Goal: Contribute content: Contribute content

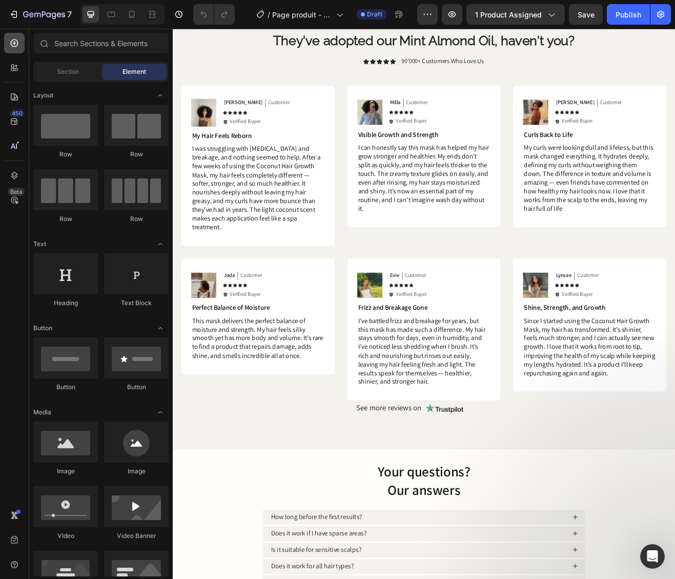
scroll to position [907, 0]
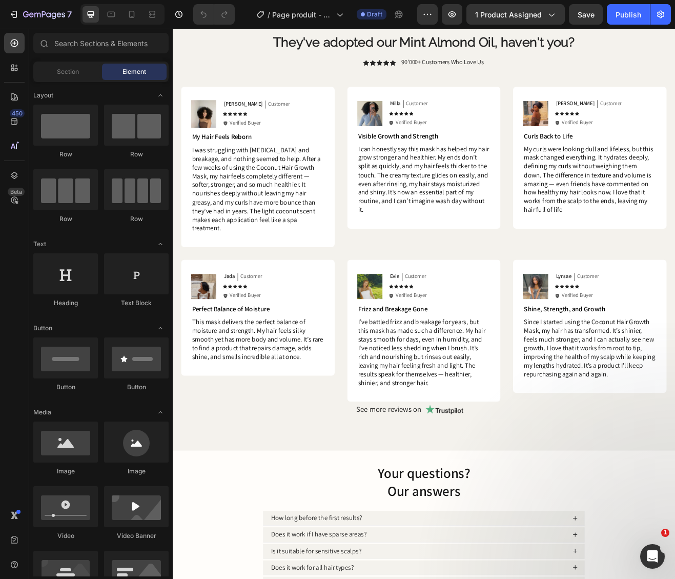
click at [284, 227] on span "I was struggling with [MEDICAL_DATA] and breakage, and nothing seemed to help. …" at bounding box center [274, 224] width 157 height 107
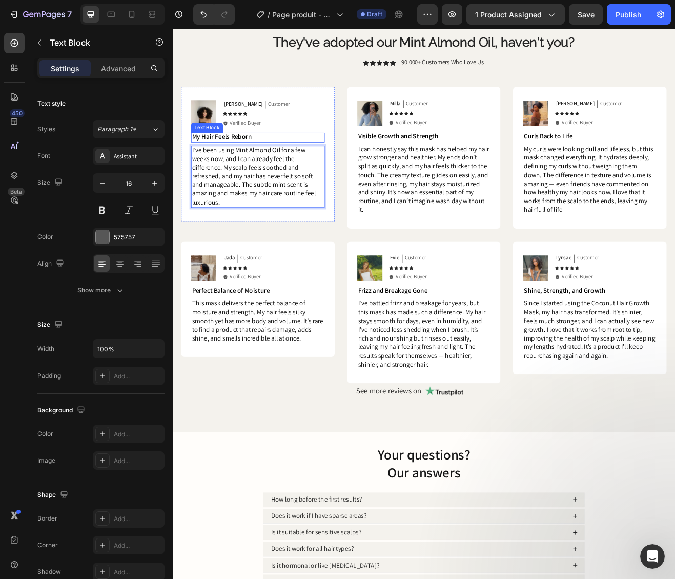
click at [251, 161] on span "My Hair Feels Reborn" at bounding box center [232, 160] width 73 height 11
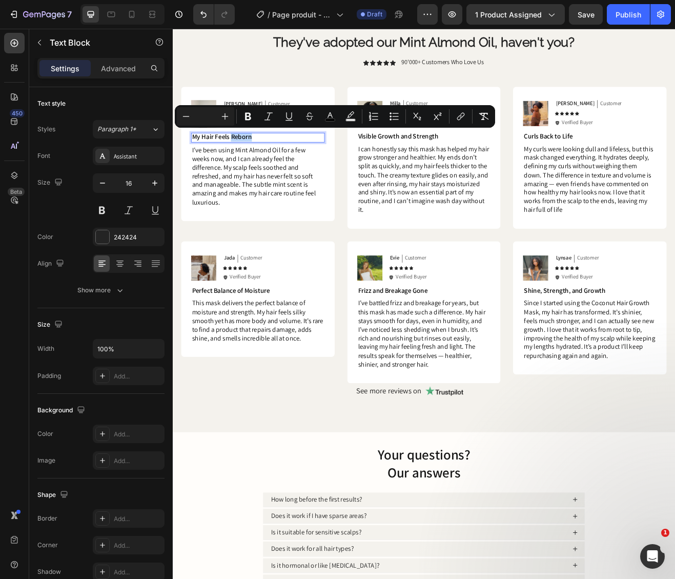
click at [251, 162] on span "My Hair Feels Reborn" at bounding box center [232, 160] width 73 height 11
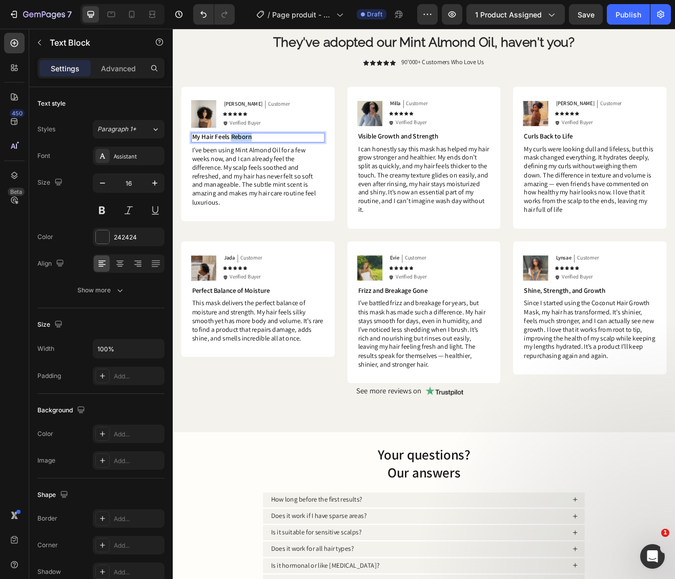
click at [251, 162] on span "My Hair Feels Reborn" at bounding box center [232, 160] width 73 height 11
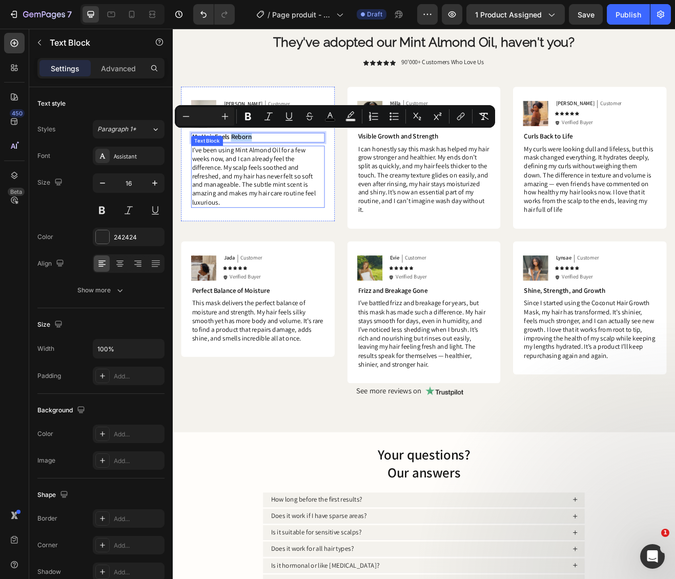
click at [251, 196] on span "I’ve been using Mint Almond Oil for a few weeks now, and I can already feel the…" at bounding box center [272, 208] width 152 height 75
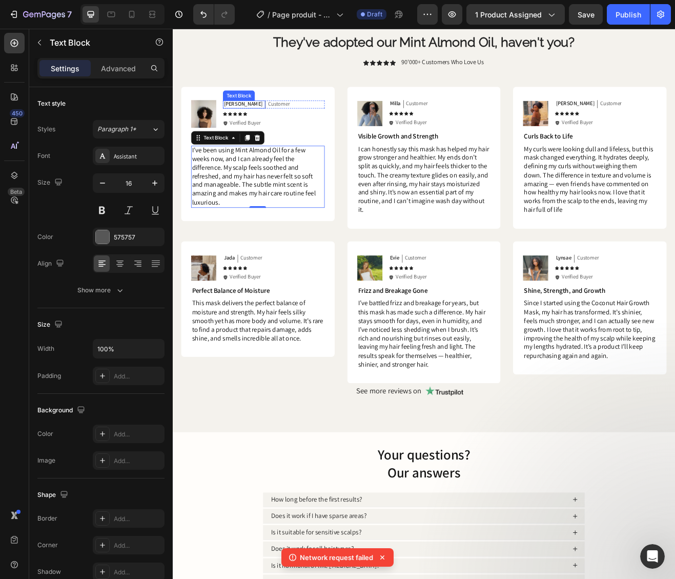
click at [248, 122] on p "[PERSON_NAME]" at bounding box center [259, 120] width 48 height 9
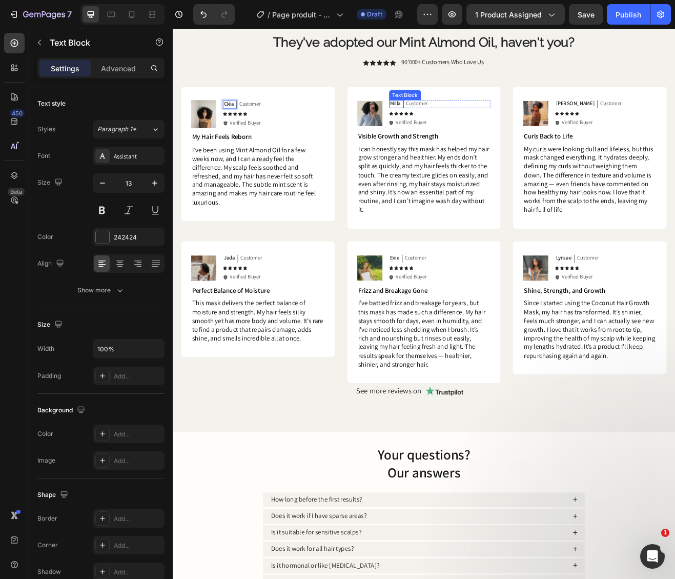
click at [440, 121] on p "Milla" at bounding box center [445, 120] width 13 height 9
click at [648, 122] on p "[PERSON_NAME]" at bounding box center [666, 120] width 48 height 9
click at [457, 123] on p "Ludmilla" at bounding box center [451, 120] width 24 height 9
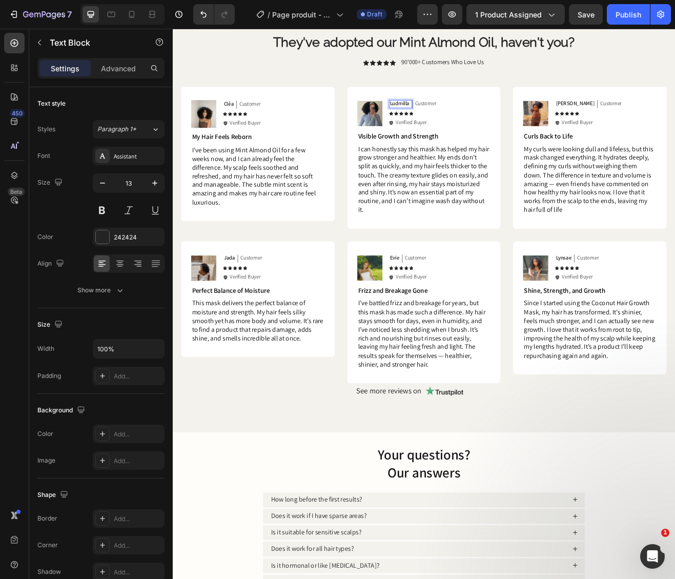
click at [453, 121] on p "Ludmilla" at bounding box center [451, 120] width 24 height 9
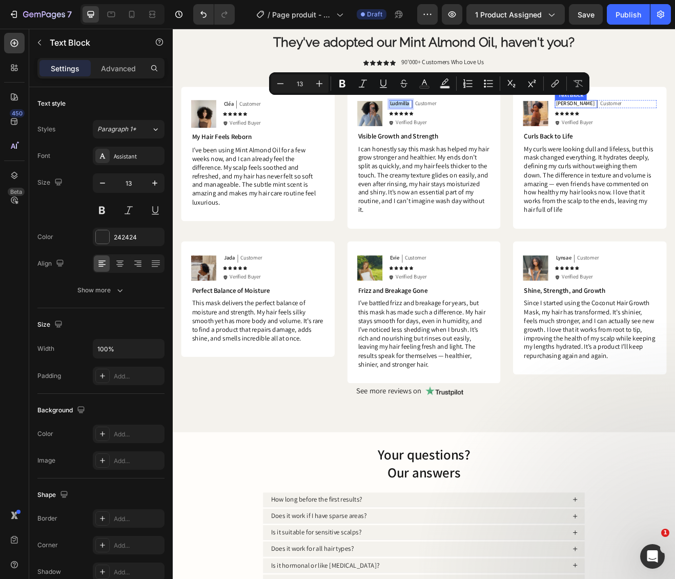
click at [647, 118] on p "Joyce" at bounding box center [666, 120] width 48 height 9
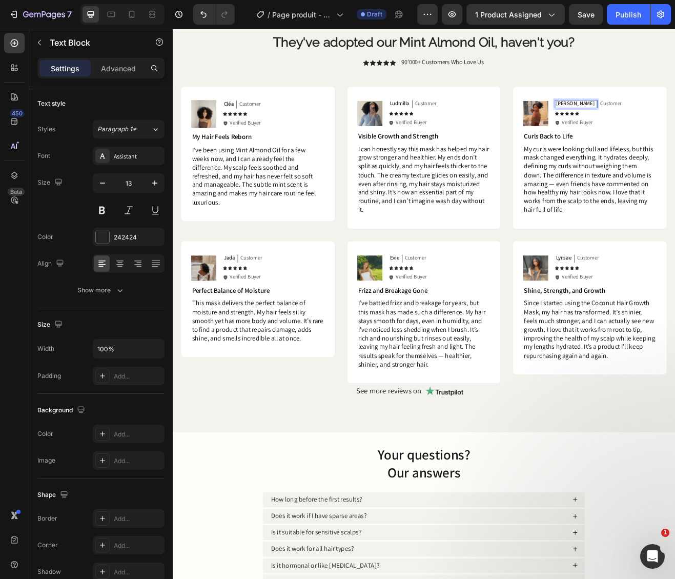
click at [647, 118] on p "Joyce" at bounding box center [666, 120] width 48 height 9
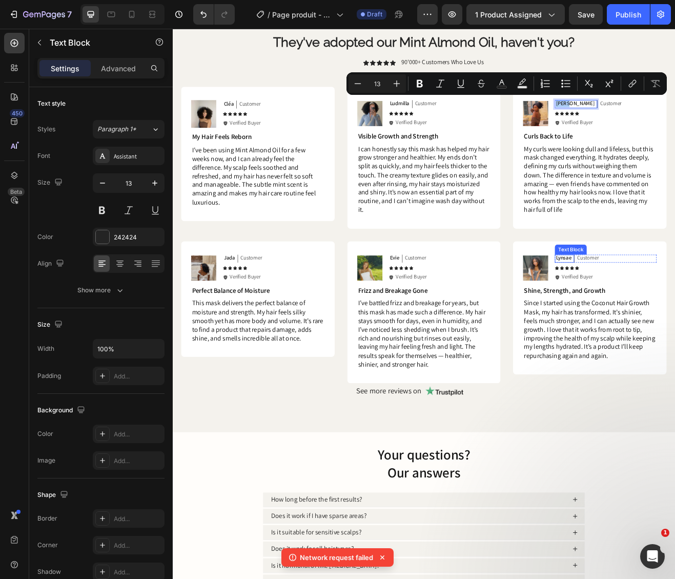
click at [647, 311] on p "Lynsae" at bounding box center [651, 309] width 19 height 9
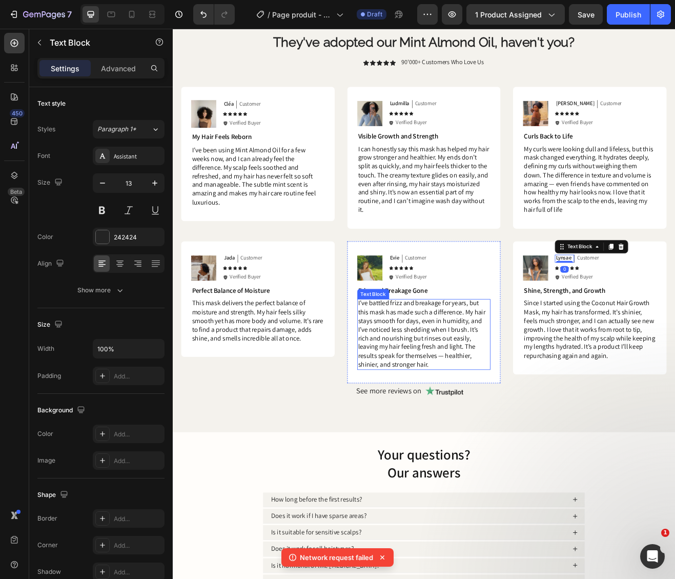
click at [441, 372] on span "I’ve battled frizz and breakage for years, but this mask has made such a differ…" at bounding box center [478, 402] width 156 height 86
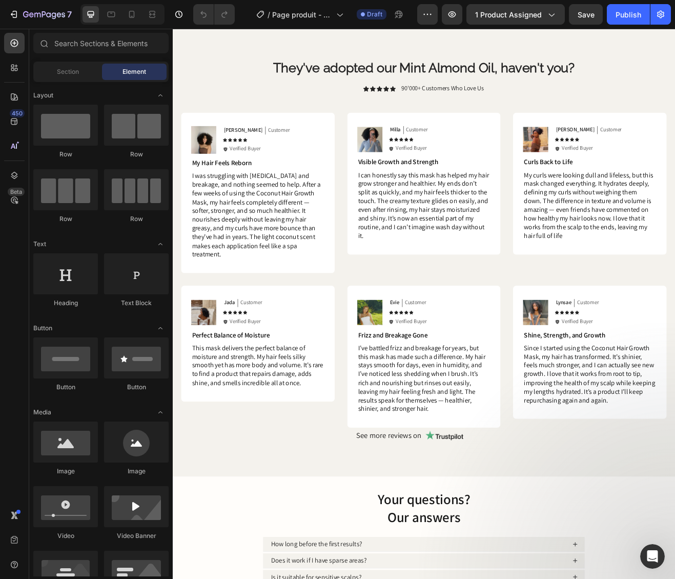
scroll to position [866, 0]
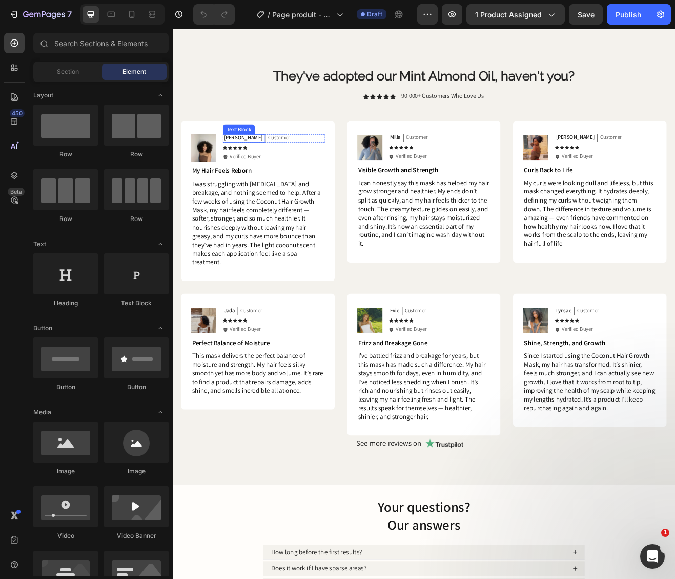
click at [241, 163] on p "[PERSON_NAME]" at bounding box center [259, 162] width 48 height 9
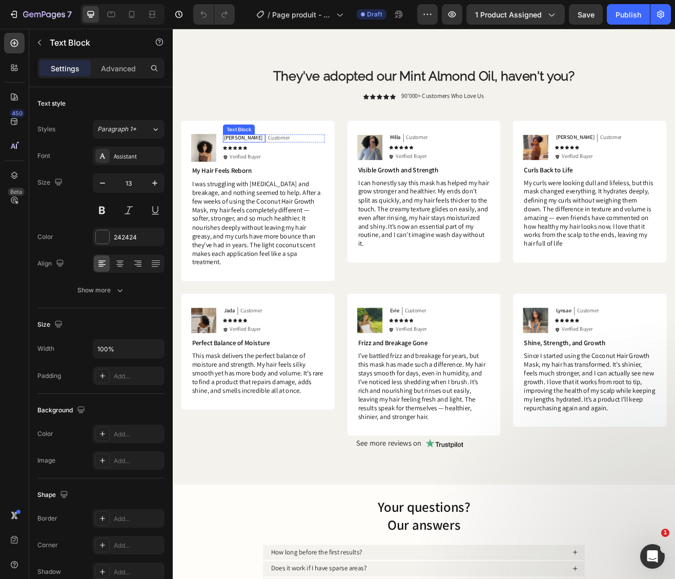
click at [241, 163] on p "[PERSON_NAME]" at bounding box center [259, 162] width 48 height 9
click at [447, 163] on p "Milla" at bounding box center [445, 161] width 13 height 9
click at [654, 164] on p "[PERSON_NAME]" at bounding box center [666, 161] width 48 height 9
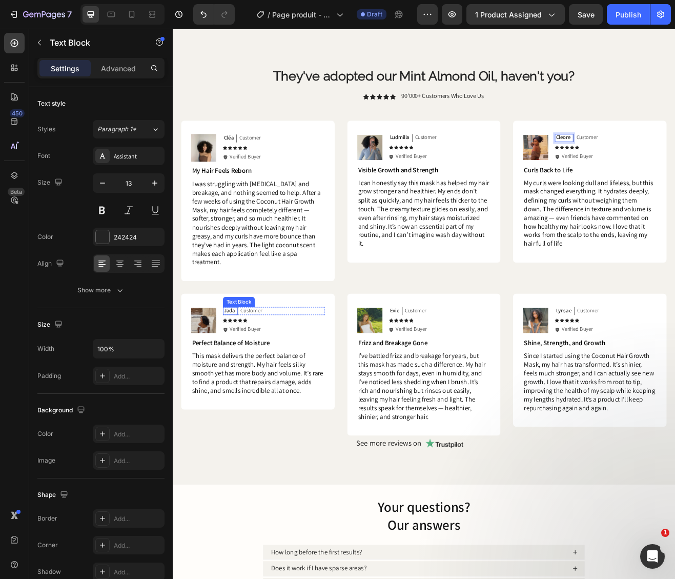
click at [238, 369] on div "Jada Text Block" at bounding box center [243, 374] width 18 height 10
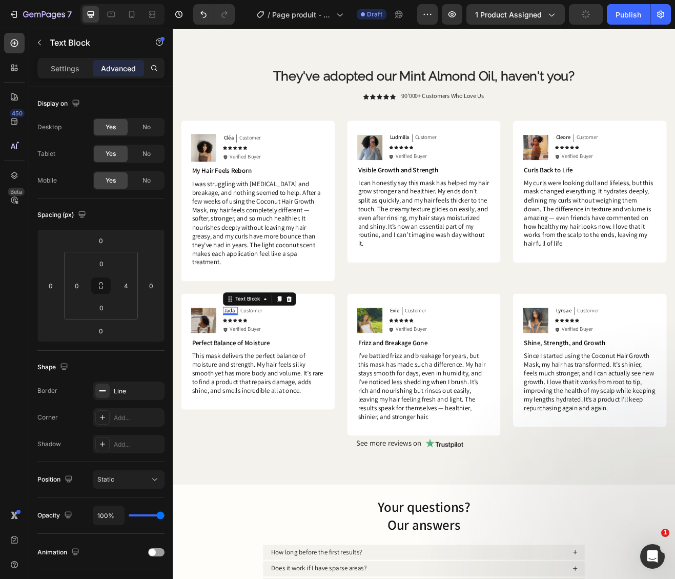
click at [239, 369] on p "Jada" at bounding box center [242, 373] width 14 height 9
click at [445, 369] on p "Evie" at bounding box center [445, 373] width 12 height 9
click at [647, 369] on p "Lynsae" at bounding box center [651, 373] width 19 height 9
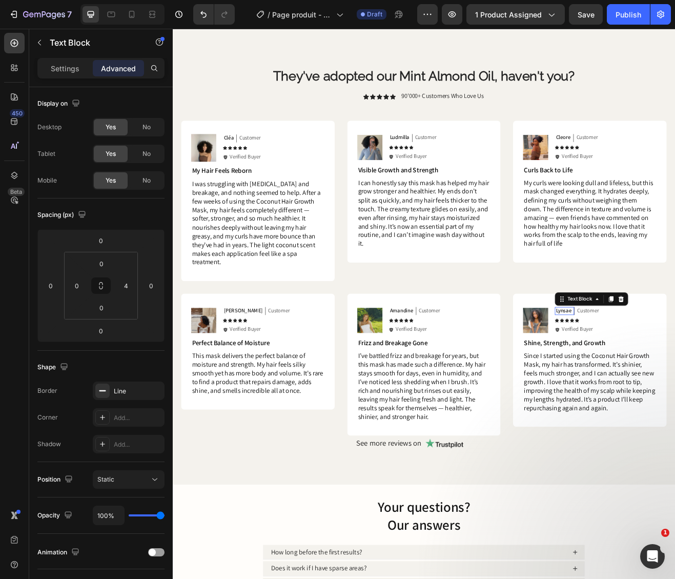
click at [647, 369] on p "Lynsae" at bounding box center [651, 373] width 19 height 9
click at [223, 272] on span "I was struggling with [MEDICAL_DATA] and breakage, and nothing seemed to help. …" at bounding box center [274, 266] width 157 height 107
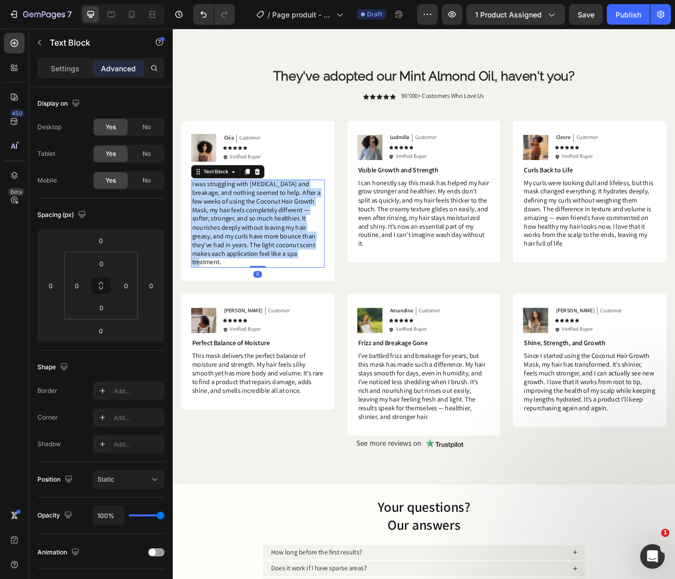
click at [223, 272] on span "I was struggling with [MEDICAL_DATA] and breakage, and nothing seemed to help. …" at bounding box center [274, 266] width 157 height 107
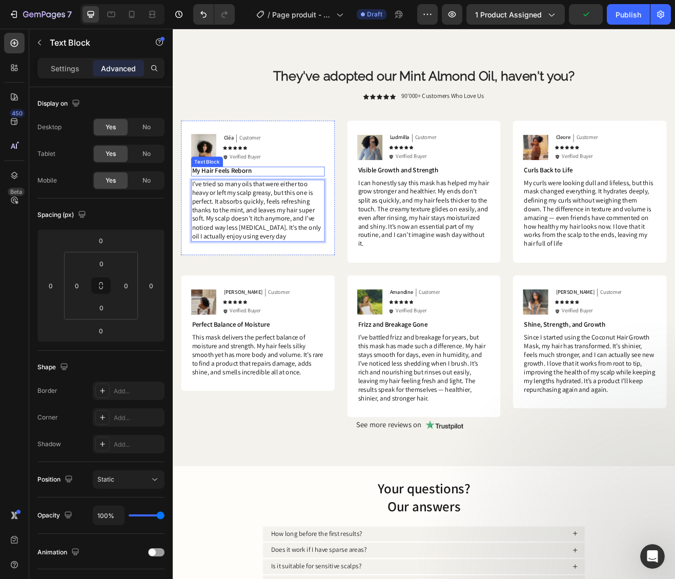
click at [258, 202] on span "My Hair Feels Reborn" at bounding box center [232, 202] width 73 height 11
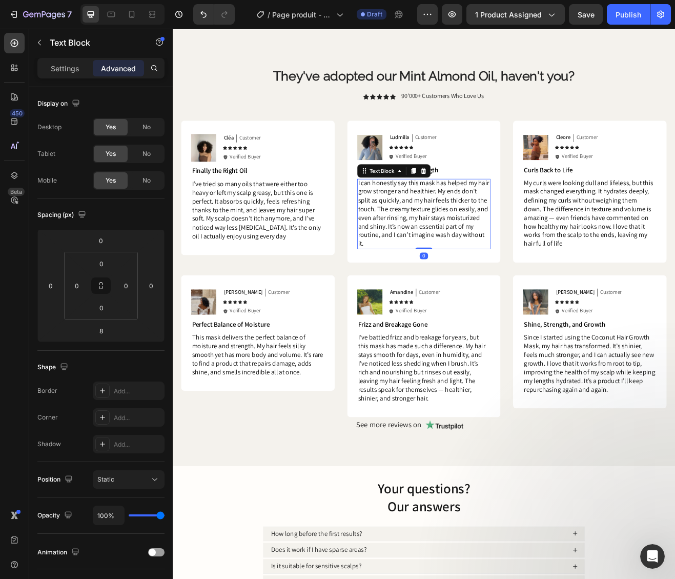
click at [447, 236] on span "I can honestly say this mask has helped my hair grow stronger and healthier. My…" at bounding box center [480, 255] width 161 height 86
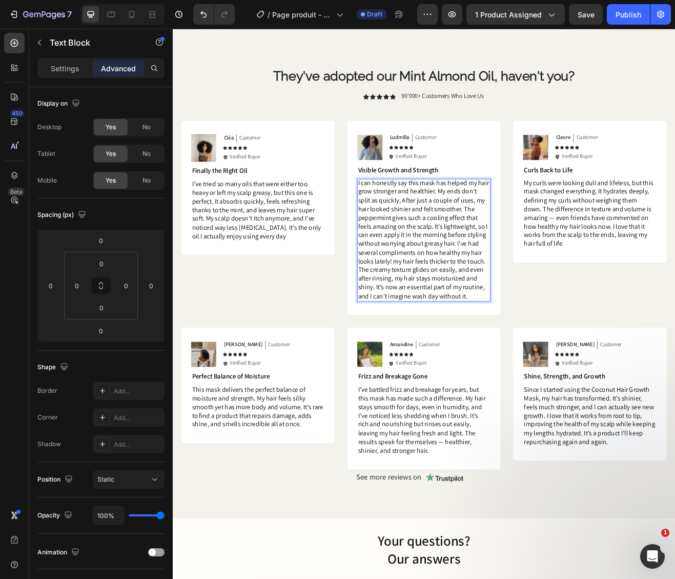
click at [447, 236] on span "I can honestly say this mask has helped my hair grow stronger and healthier. My…" at bounding box center [480, 286] width 161 height 149
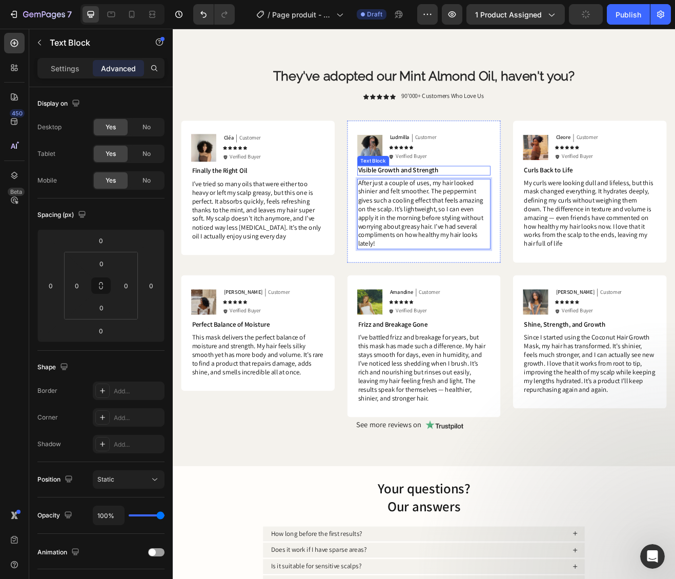
click at [489, 200] on span "Visible Growth and Strength" at bounding box center [449, 201] width 98 height 11
click at [674, 251] on span "My curls were looking dull and lifeless, but this mask changed everything. It h…" at bounding box center [682, 255] width 158 height 86
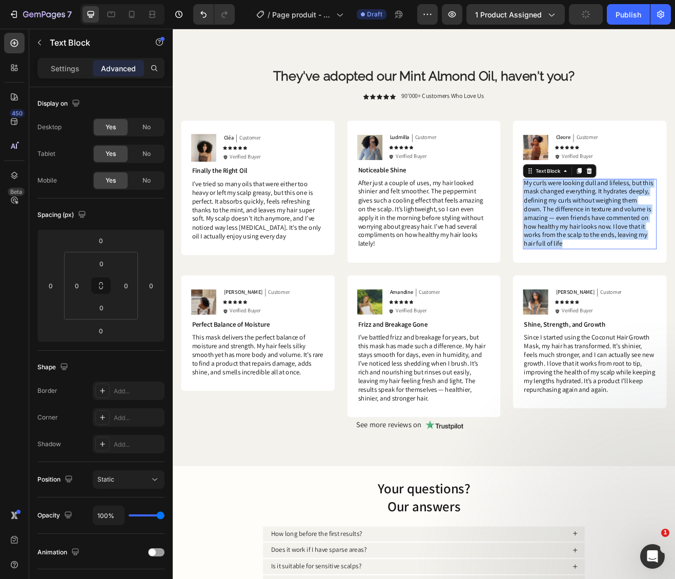
click at [674, 251] on span "My curls were looking dull and lifeless, but this mask changed everything. It h…" at bounding box center [682, 255] width 158 height 86
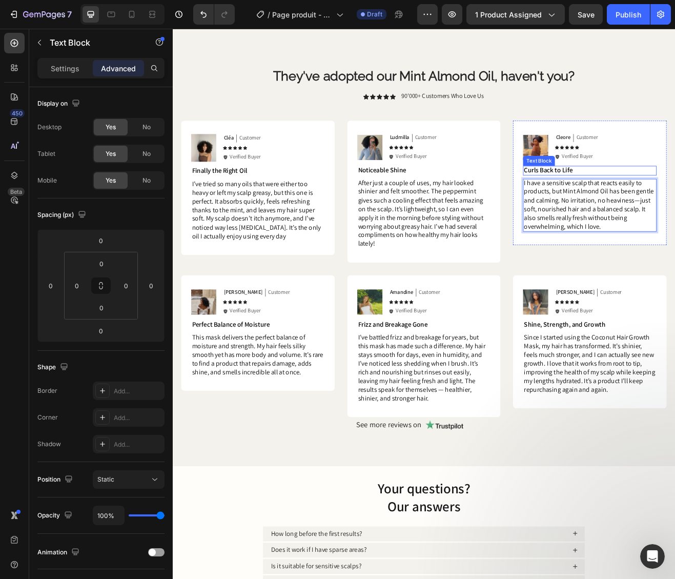
click at [666, 203] on p "Curls Back to Life" at bounding box center [684, 201] width 162 height 11
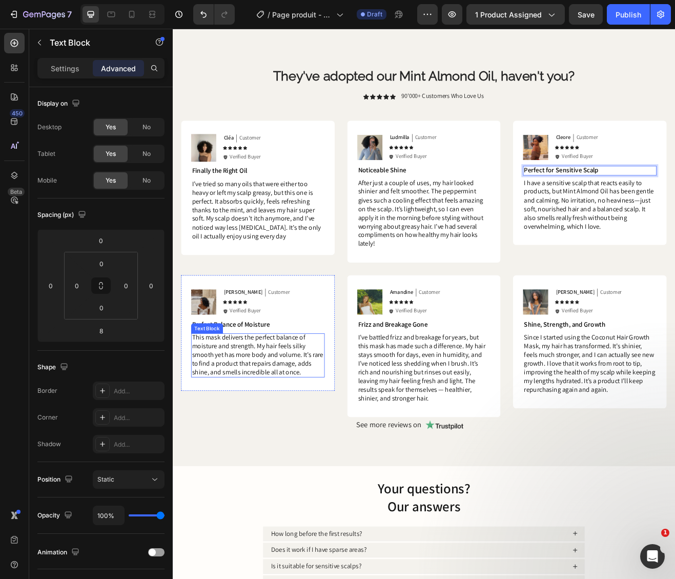
click at [267, 416] on span "This mask delivers the perfect balance of moisture and strength. My hair feels …" at bounding box center [276, 427] width 161 height 53
click at [292, 427] on span "This mask delivers the perfect balance of moisture and strength. My hair feels …" at bounding box center [276, 427] width 161 height 53
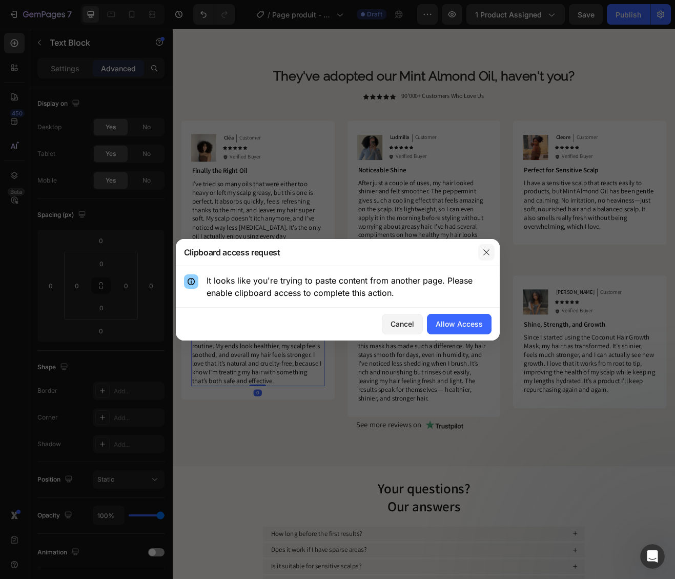
click at [490, 253] on icon "button" at bounding box center [487, 252] width 8 height 8
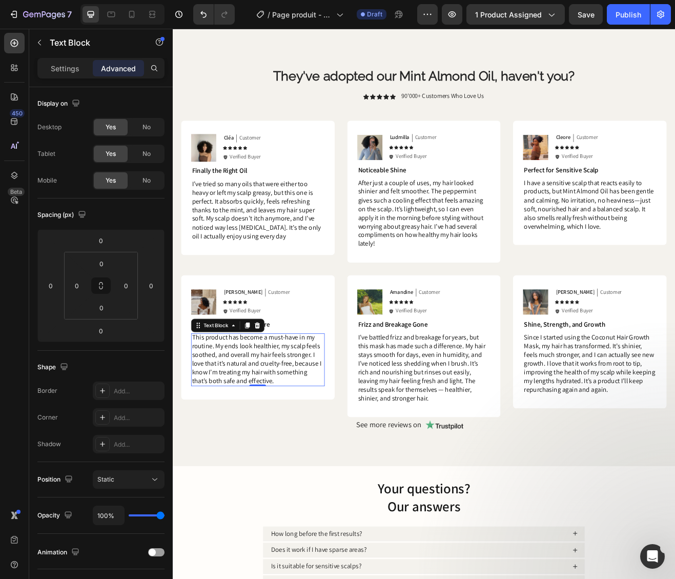
click at [249, 435] on span "This product has become a must-have in my routine. My ends look healthier, my s…" at bounding box center [275, 433] width 158 height 64
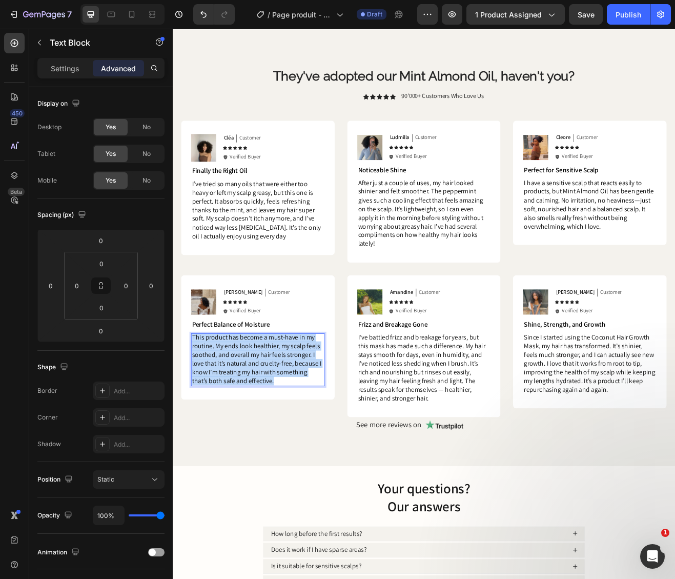
click at [249, 435] on span "This product has become a must-have in my routine. My ends look healthier, my s…" at bounding box center [275, 433] width 158 height 64
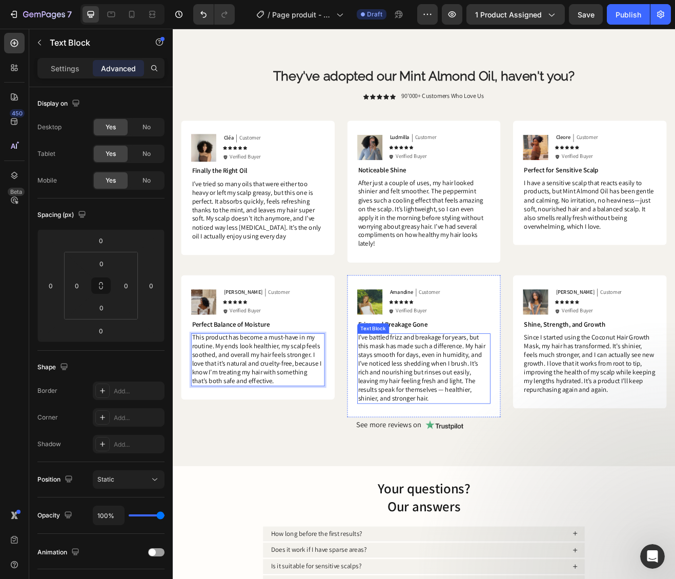
click at [490, 455] on span "I’ve battled frizz and breakage for years, but this mask has made such a differ…" at bounding box center [478, 444] width 156 height 86
click at [261, 390] on span "Perfect Balance of Moisture" at bounding box center [243, 390] width 95 height 11
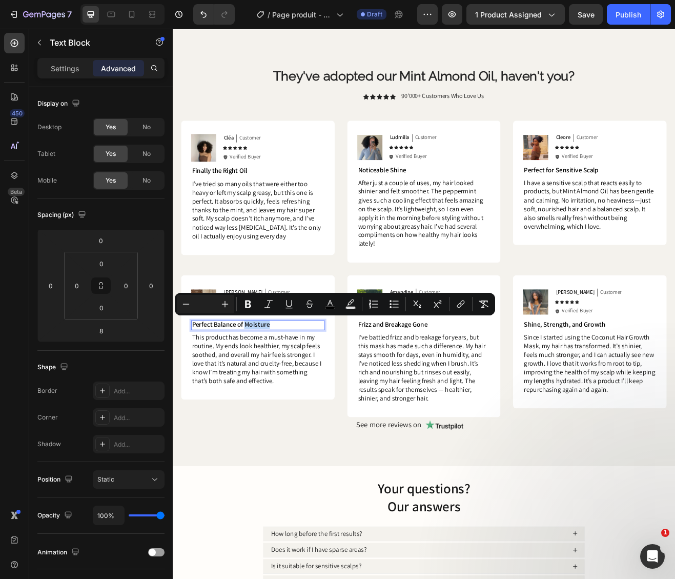
click at [261, 390] on span "Perfect Balance of Moisture" at bounding box center [243, 390] width 95 height 11
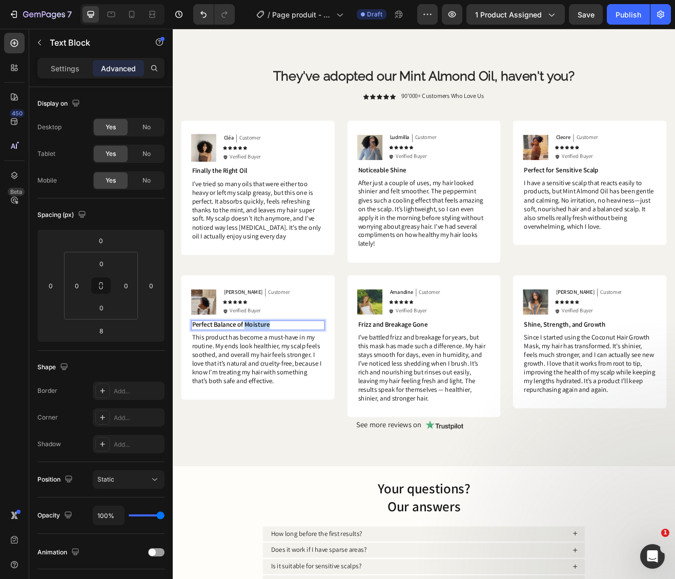
click at [261, 390] on span "Perfect Balance of Moisture" at bounding box center [243, 390] width 95 height 11
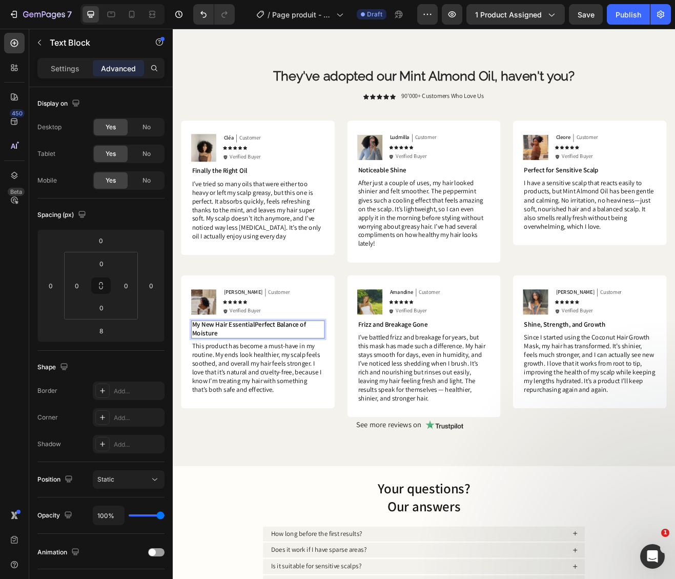
click at [261, 390] on span "My New Hair EssentialPerfect Balance of Moisture" at bounding box center [265, 396] width 139 height 22
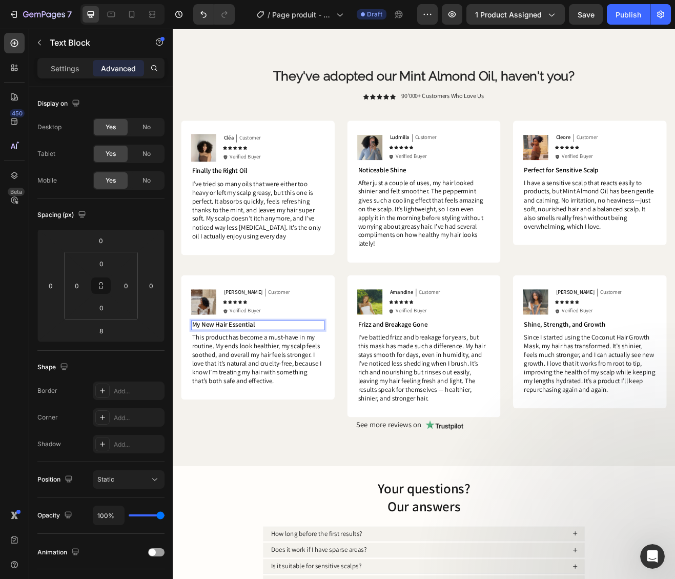
click at [453, 389] on span "Frizz and Breakage Gone" at bounding box center [442, 390] width 85 height 11
click at [453, 389] on span "Frizz Under Control" at bounding box center [434, 390] width 68 height 11
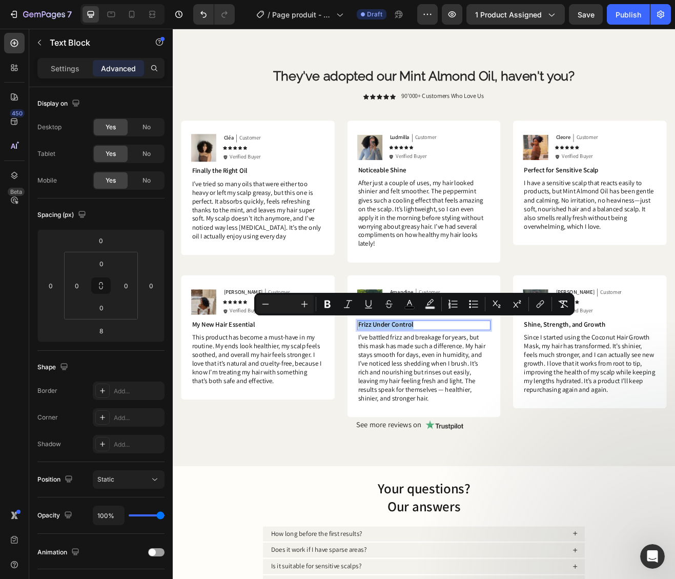
click at [280, 307] on input "Editor contextual toolbar" at bounding box center [285, 304] width 21 height 12
click at [304, 306] on icon "Editor contextual toolbar" at bounding box center [305, 304] width 10 height 10
type input "14"
click at [265, 392] on span "My New Hair Essential" at bounding box center [234, 390] width 77 height 11
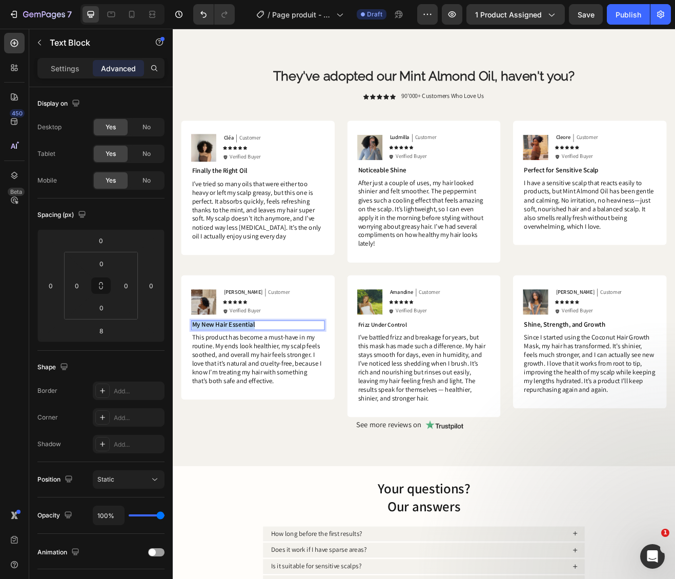
click at [265, 392] on span "My New Hair Essential" at bounding box center [234, 390] width 77 height 11
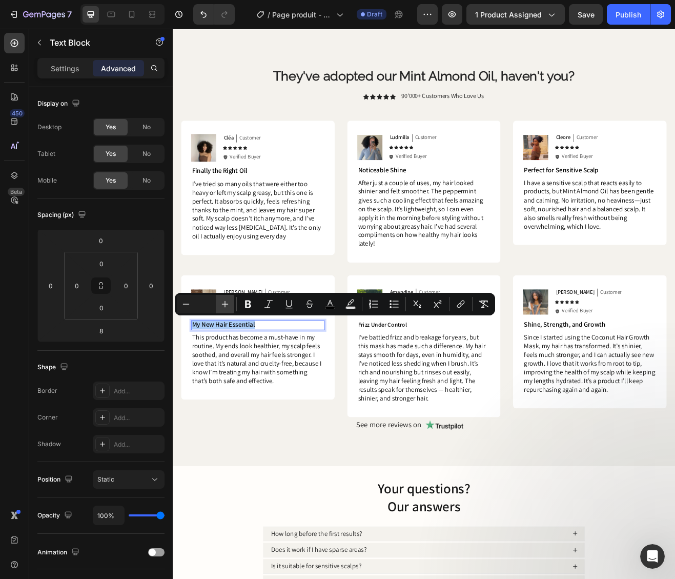
click at [222, 309] on icon "Editor contextual toolbar" at bounding box center [225, 304] width 10 height 10
click at [202, 305] on input "Editor contextual toolbar" at bounding box center [205, 304] width 21 height 12
type input "14"
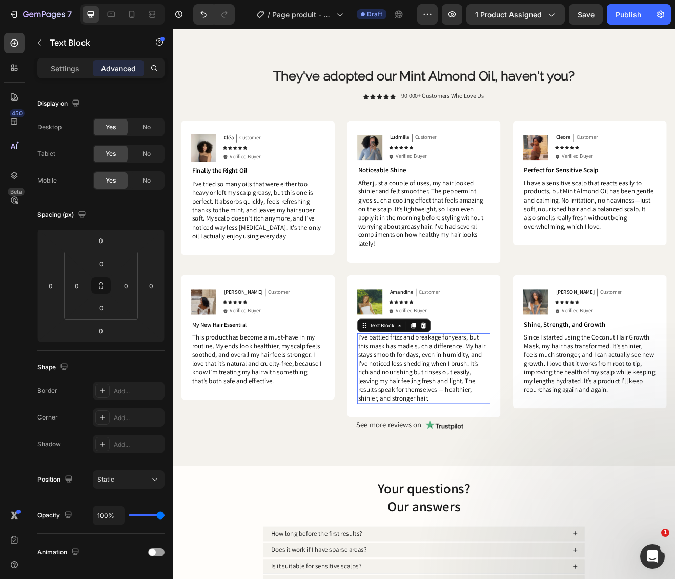
click at [514, 440] on span "I’ve battled frizz and breakage for years, but this mask has made such a differ…" at bounding box center [478, 444] width 156 height 86
click at [253, 205] on span "Finally the Right Oil" at bounding box center [230, 202] width 68 height 11
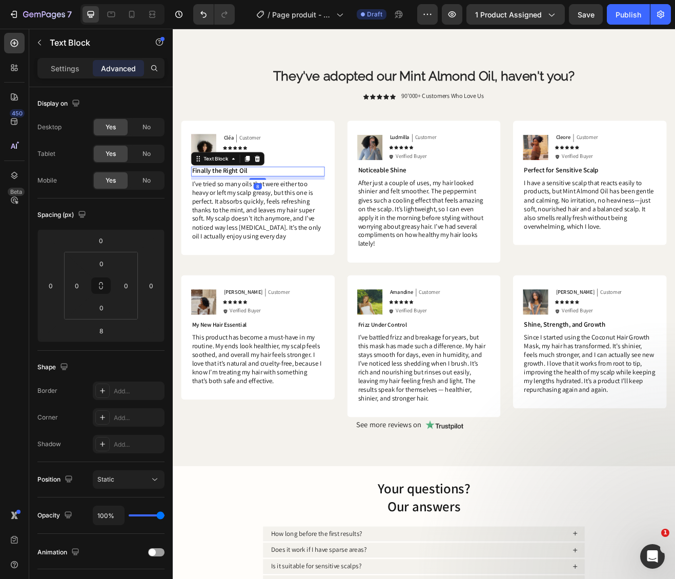
click at [253, 205] on span "Finally the Right Oil" at bounding box center [230, 202] width 68 height 11
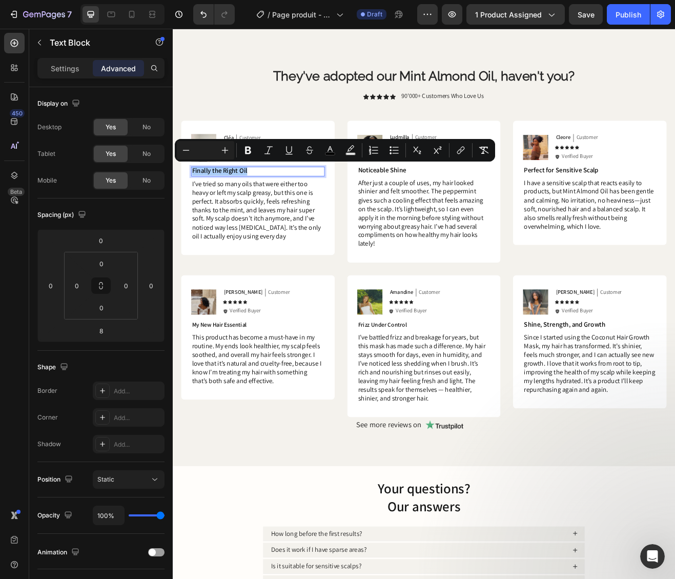
click at [210, 148] on input "Editor contextual toolbar" at bounding box center [205, 150] width 21 height 12
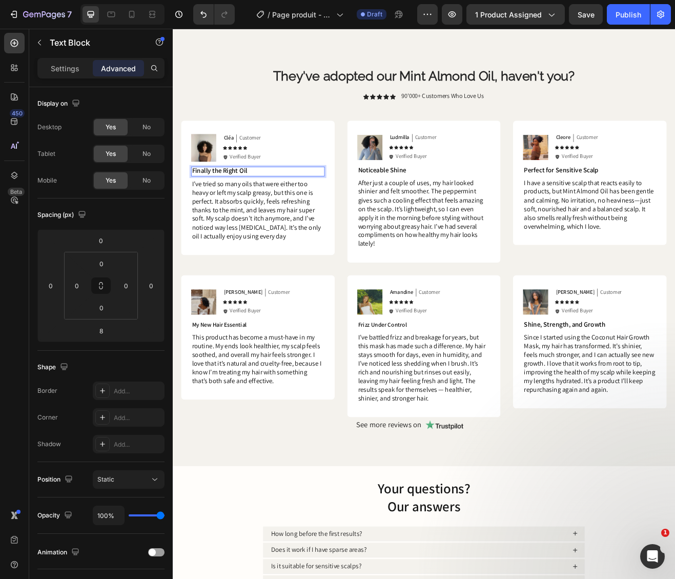
click at [260, 205] on span "Finally the Right Oil" at bounding box center [230, 202] width 68 height 11
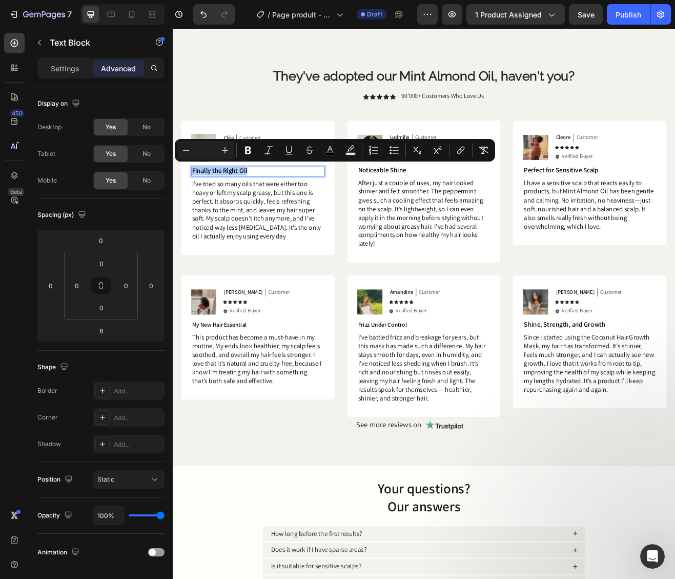
click at [201, 152] on input "Editor contextual toolbar" at bounding box center [205, 150] width 21 height 12
type input "14"
click at [475, 203] on p "Noticeable Shine" at bounding box center [481, 201] width 162 height 11
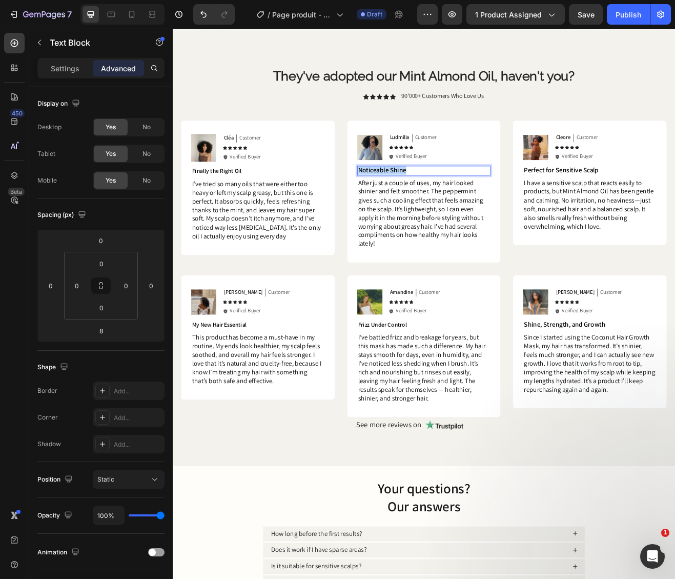
click at [475, 203] on p "Noticeable Shine" at bounding box center [481, 201] width 162 height 11
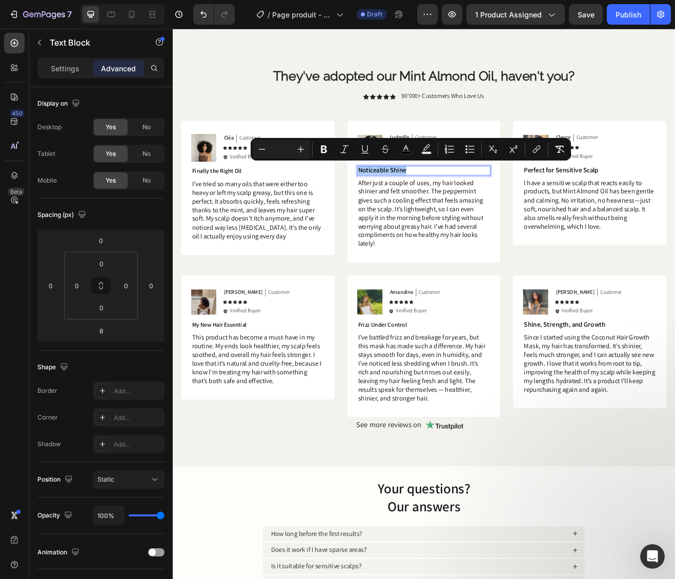
click at [285, 149] on input "Editor contextual toolbar" at bounding box center [281, 149] width 21 height 12
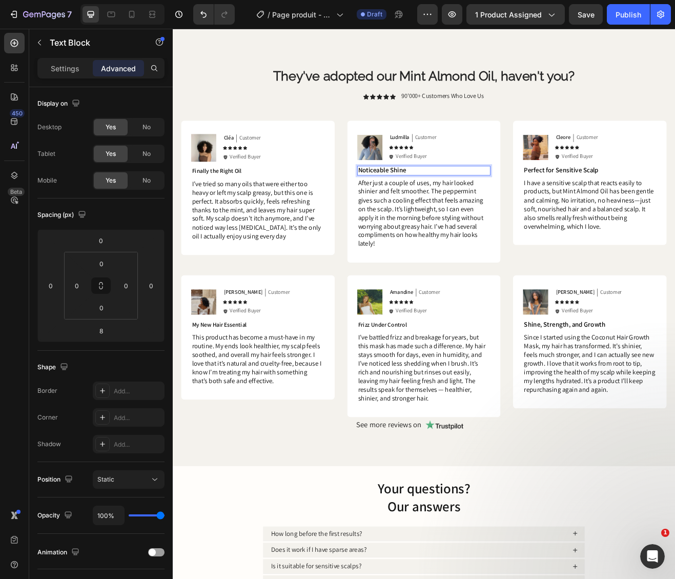
click at [423, 199] on span "Noticeable Shine" at bounding box center [429, 201] width 59 height 11
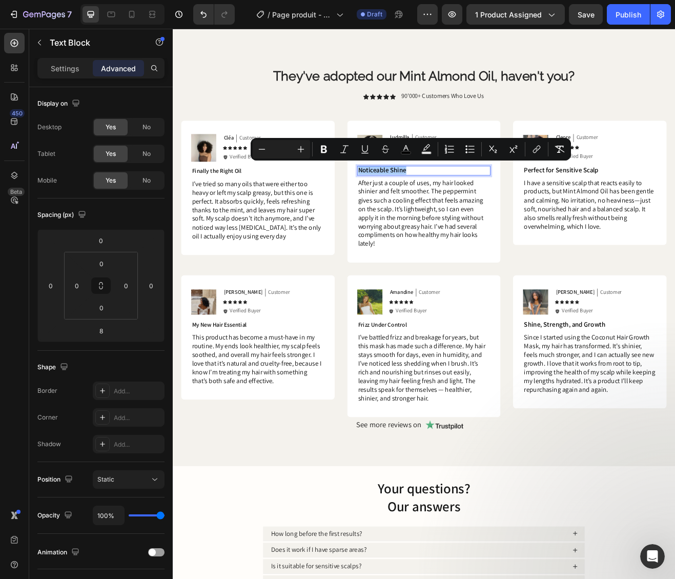
click at [283, 149] on input "Editor contextual toolbar" at bounding box center [281, 149] width 21 height 12
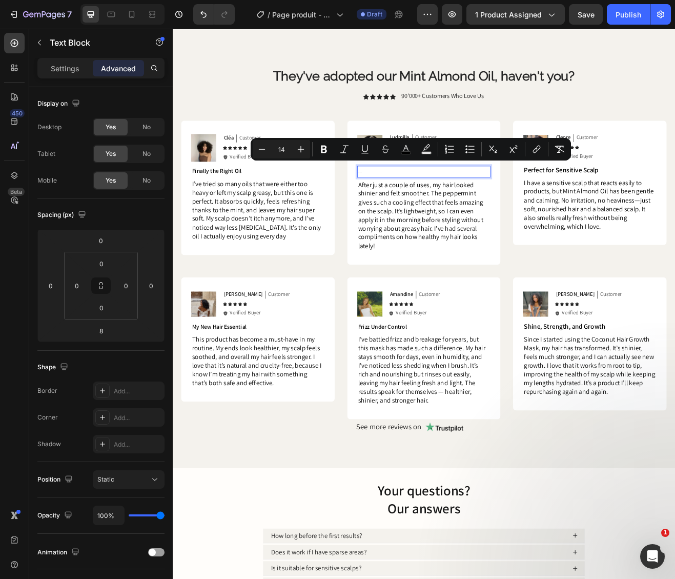
type input "14"
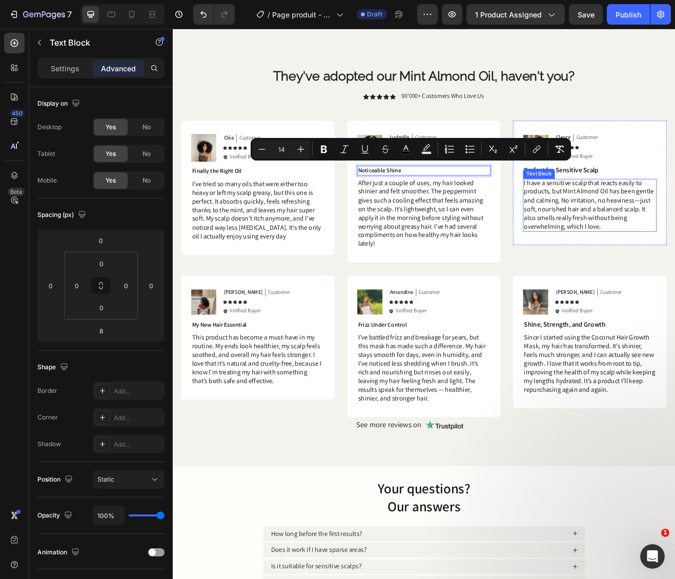
click at [675, 216] on span "I have a sensitive scalp that reacts easily to products, but Mint Almond Oil ha…" at bounding box center [682, 244] width 159 height 64
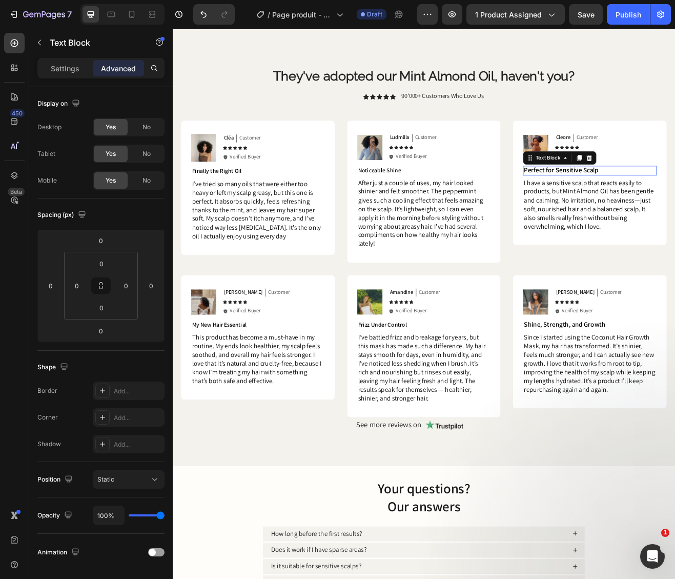
click at [675, 198] on p "Perfect for Sensitive Scalp" at bounding box center [684, 201] width 162 height 11
click at [663, 203] on span "Perfect for Sensitive Scalp" at bounding box center [648, 201] width 91 height 11
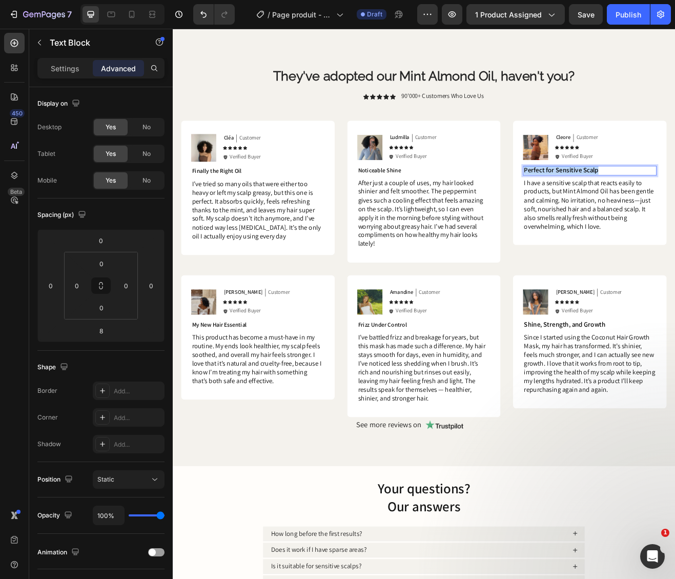
click at [663, 203] on span "Perfect for Sensitive Scalp" at bounding box center [648, 201] width 91 height 11
click at [655, 199] on span "Perfect for Sensitive Scalp" at bounding box center [648, 201] width 91 height 11
click at [655, 200] on span "Perfect for Sensitive Scalp" at bounding box center [648, 201] width 91 height 11
click at [480, 441] on span "I’ve battled frizz and breakage for years, but this mask has made such a differ…" at bounding box center [478, 444] width 156 height 86
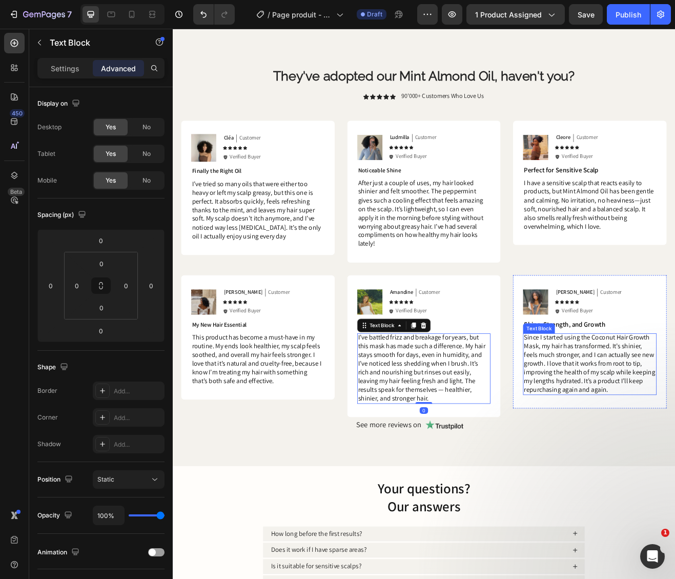
click at [675, 429] on span "Since I started using the Coconut Hair Growth Mask, my hair has transformed. It…" at bounding box center [683, 438] width 161 height 75
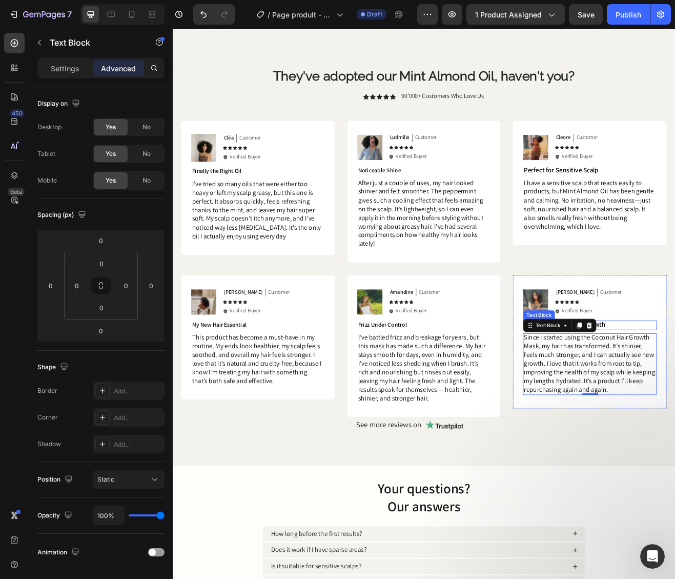
click at [675, 389] on span "Shine, Strength, and Growth" at bounding box center [653, 390] width 100 height 11
click at [645, 392] on span "Visible Difference" at bounding box center [633, 390] width 60 height 11
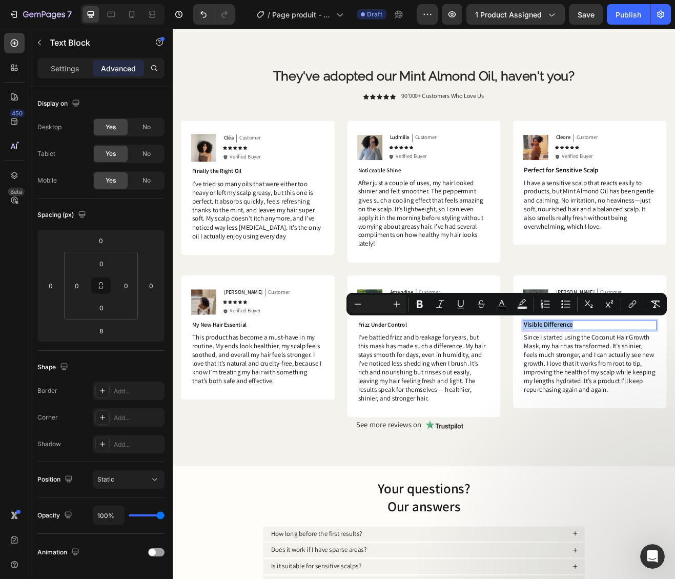
click at [384, 302] on input "Editor contextual toolbar" at bounding box center [377, 304] width 21 height 12
type input "14"
click at [659, 435] on span "Since I started using the Coconut Hair Growth Mask, my hair has transformed. It…" at bounding box center [683, 438] width 161 height 75
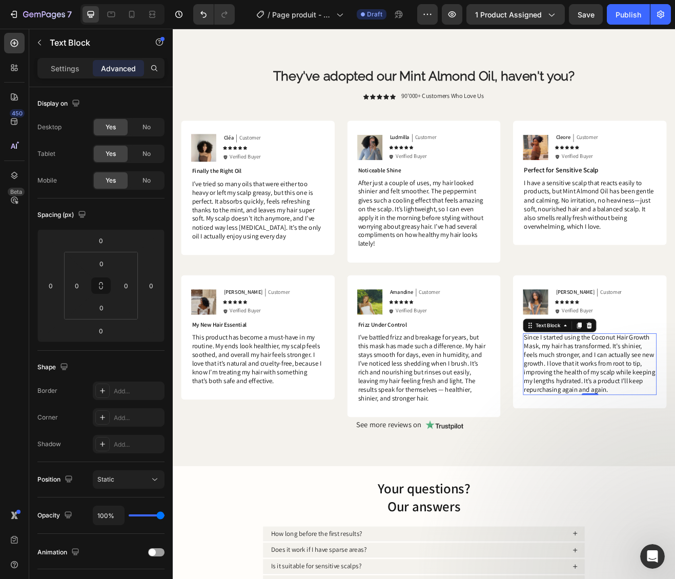
click at [668, 436] on span "Since I started using the Coconut Hair Growth Mask, my hair has transformed. It…" at bounding box center [683, 438] width 161 height 75
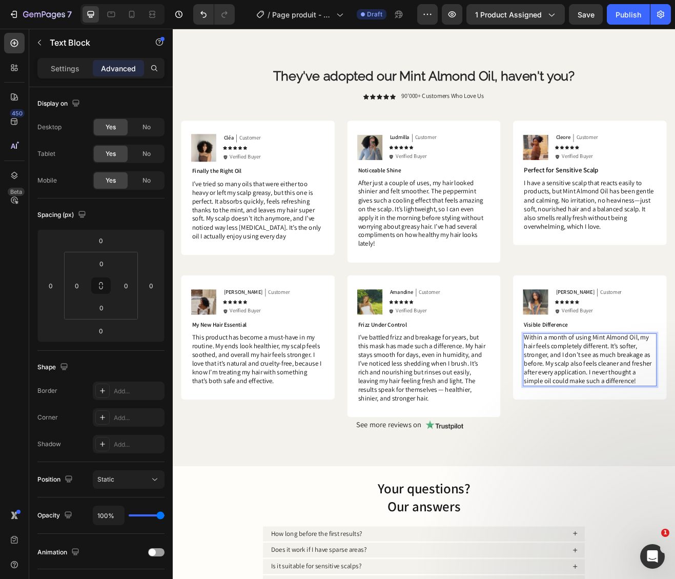
click at [666, 436] on span "Within a month of using Mint Almond Oil, my hair feels completely different. It…" at bounding box center [681, 433] width 156 height 64
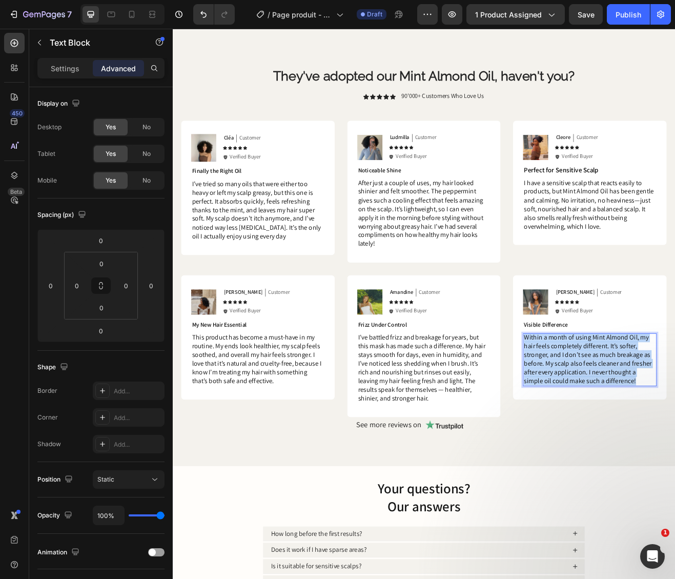
click at [666, 436] on span "Within a month of using Mint Almond Oil, my hair feels completely different. It…" at bounding box center [681, 433] width 156 height 64
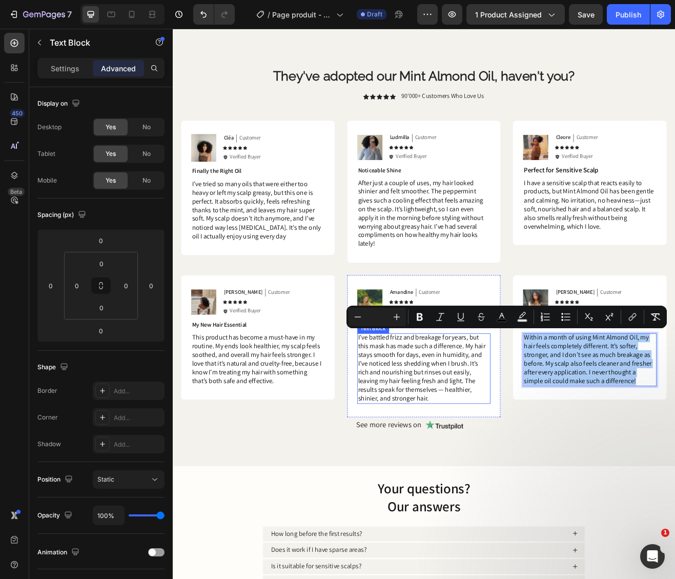
click at [517, 452] on span "I’ve battled frizz and breakage for years, but this mask has made such a differ…" at bounding box center [478, 444] width 156 height 86
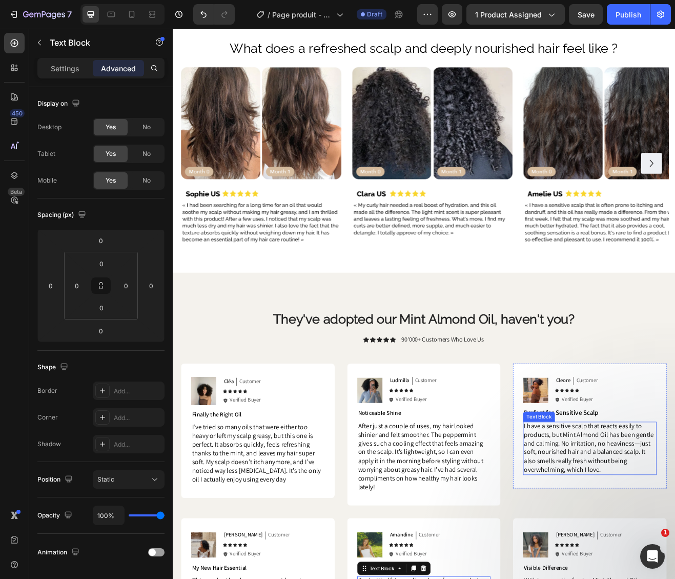
scroll to position [538, 0]
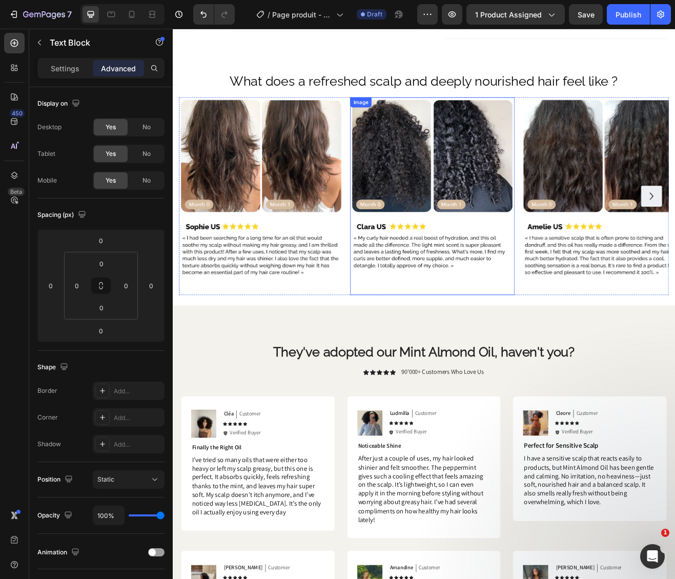
click at [543, 280] on img at bounding box center [491, 233] width 202 height 242
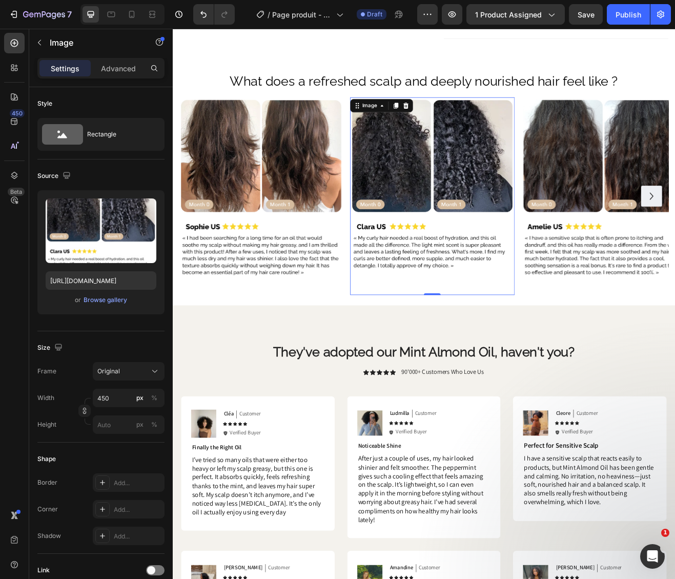
scroll to position [0, 0]
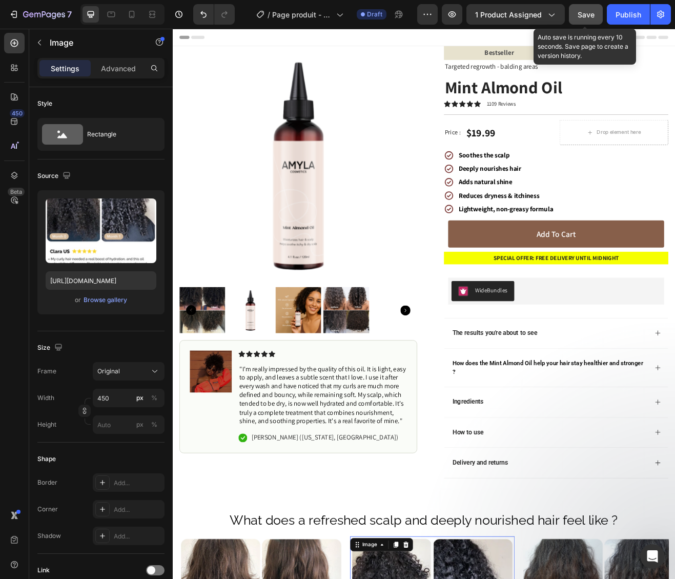
click at [594, 16] on span "Save" at bounding box center [586, 14] width 17 height 9
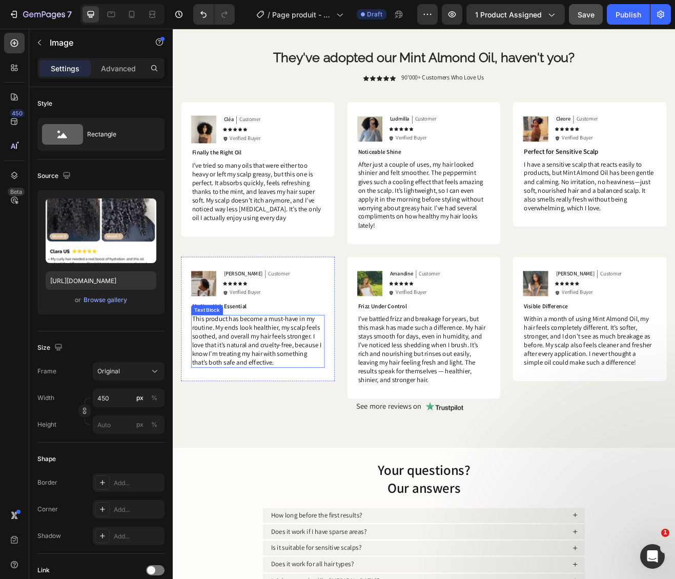
scroll to position [815, 0]
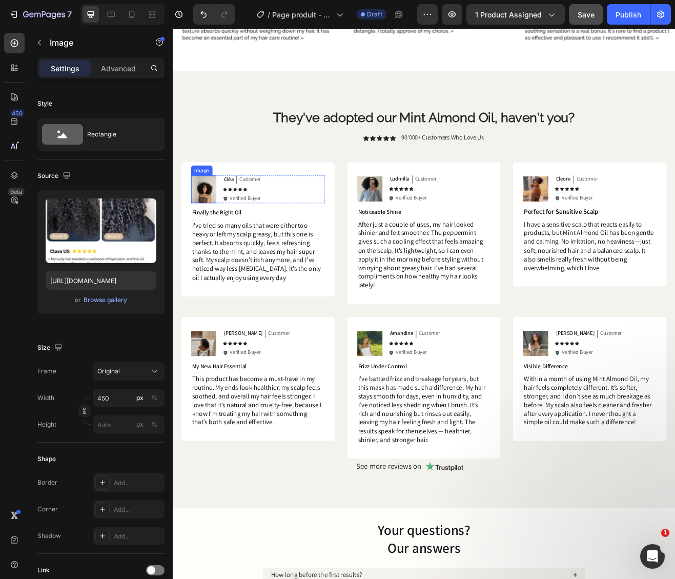
click at [216, 228] on img at bounding box center [210, 225] width 31 height 34
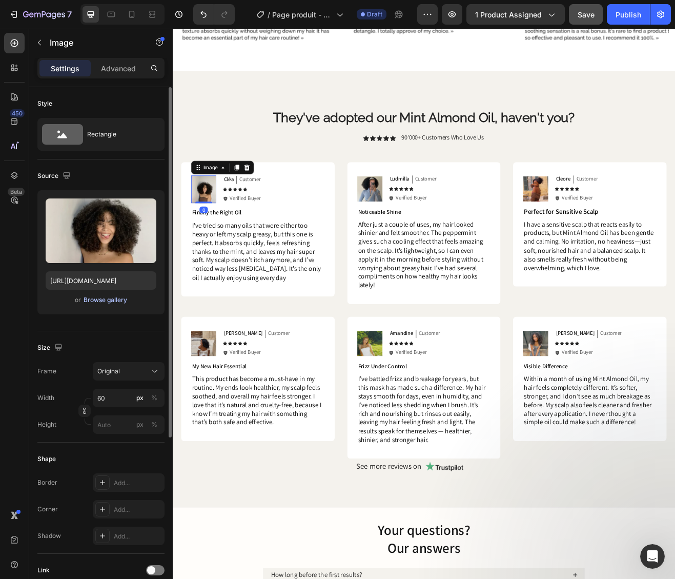
click at [94, 300] on div "Browse gallery" at bounding box center [106, 299] width 44 height 9
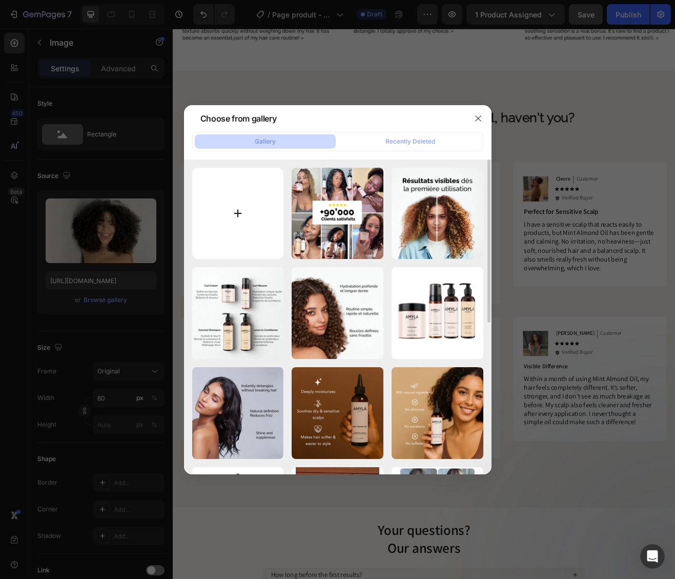
click at [255, 217] on input "file" at bounding box center [238, 214] width 92 height 92
type input "C:\fakepath\Capture d’écran [DATE] à [DATE].png"
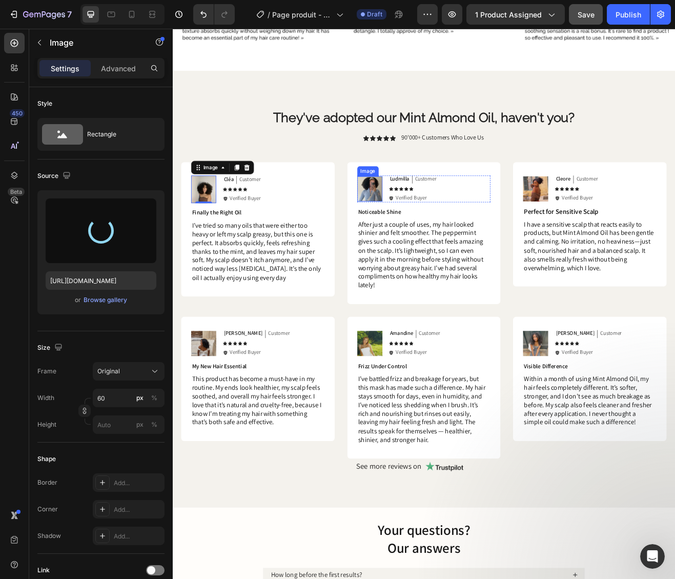
type input "[URL][DOMAIN_NAME]"
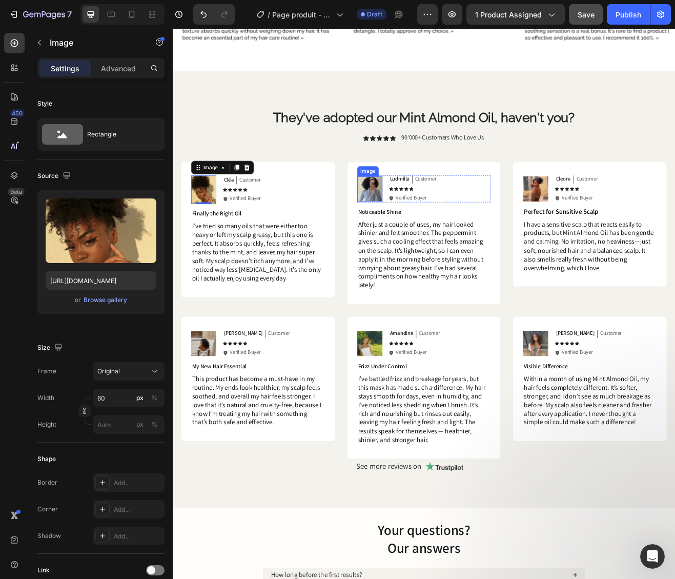
click at [421, 219] on img at bounding box center [414, 224] width 31 height 31
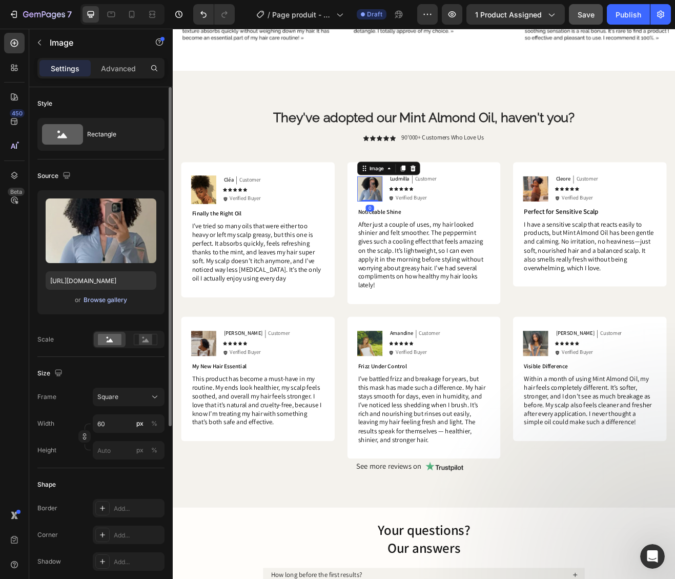
click at [95, 301] on div "Browse gallery" at bounding box center [106, 299] width 44 height 9
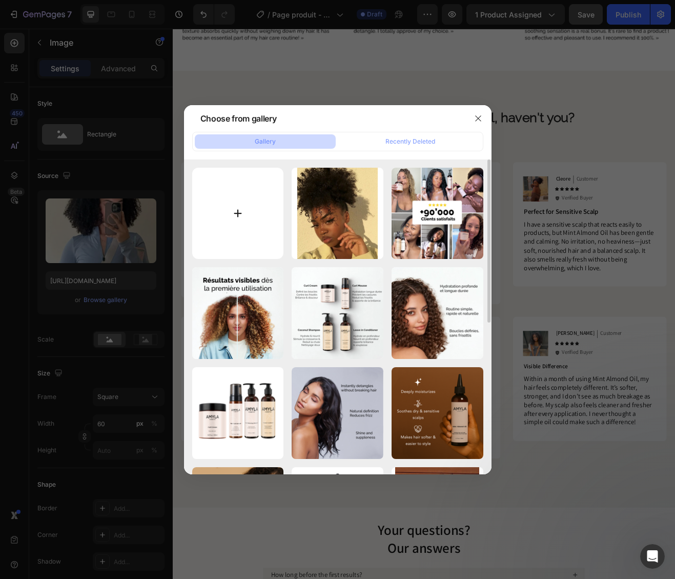
click at [232, 217] on input "file" at bounding box center [238, 214] width 92 height 92
type input "C:\fakepath\Capture d’écran [DATE] à [DATE].png"
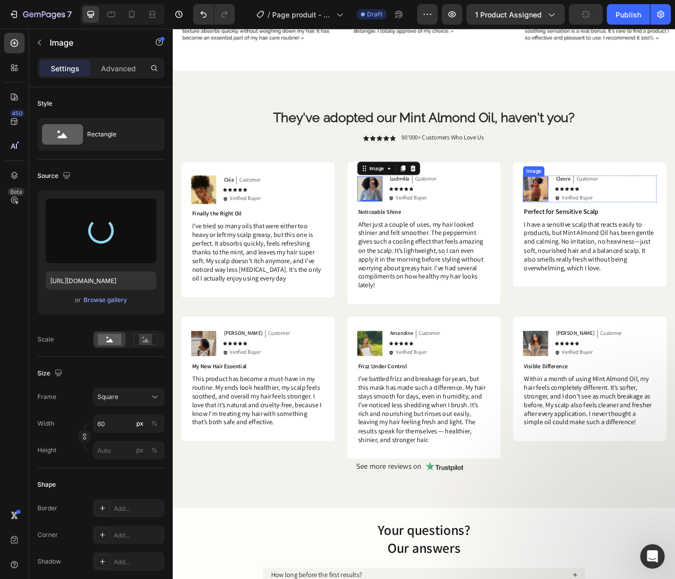
type input "[URL][DOMAIN_NAME]"
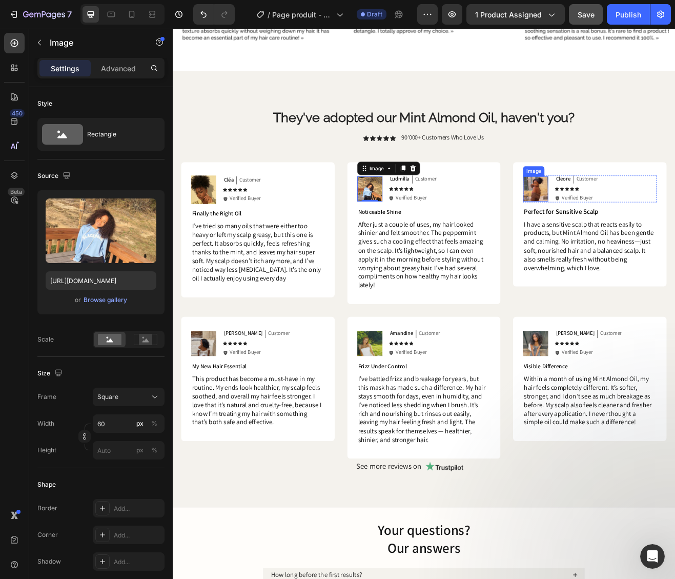
click at [618, 226] on img at bounding box center [617, 224] width 31 height 31
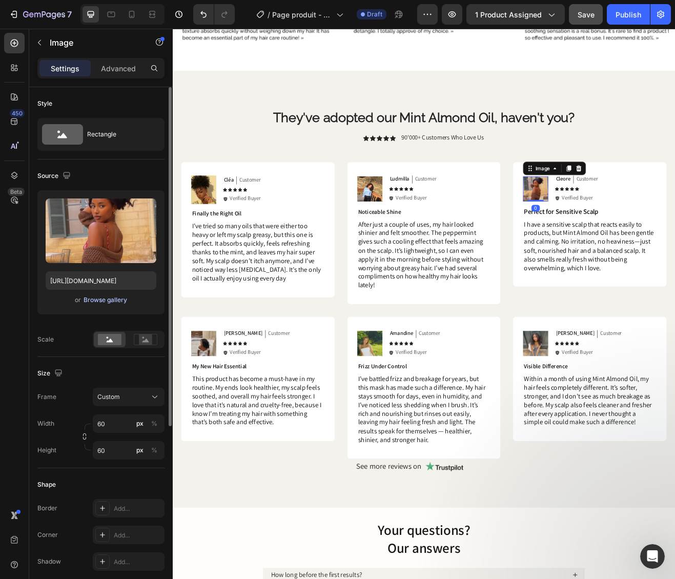
click at [90, 301] on div "Browse gallery" at bounding box center [106, 299] width 44 height 9
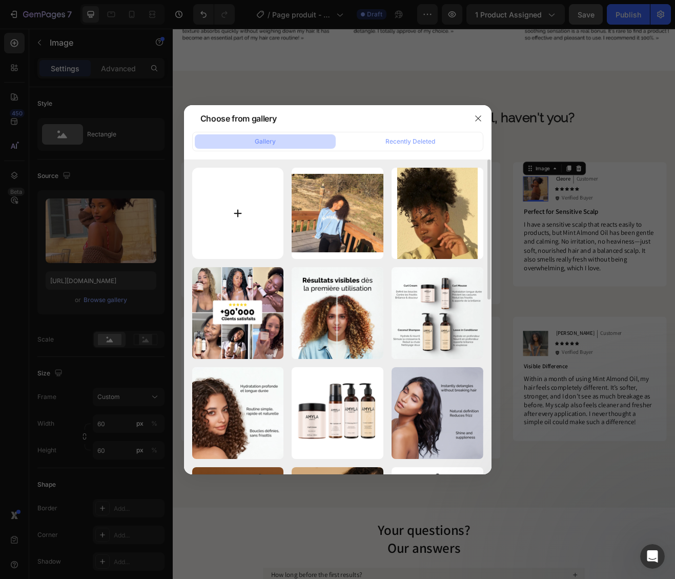
click at [248, 202] on input "file" at bounding box center [238, 214] width 92 height 92
type input "C:\fakepath\Capture d’écran [DATE] à [DATE].png"
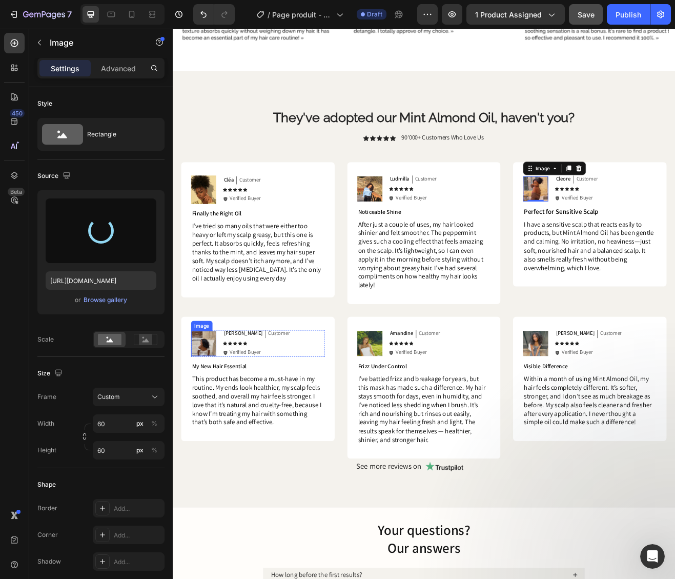
type input "[URL][DOMAIN_NAME]"
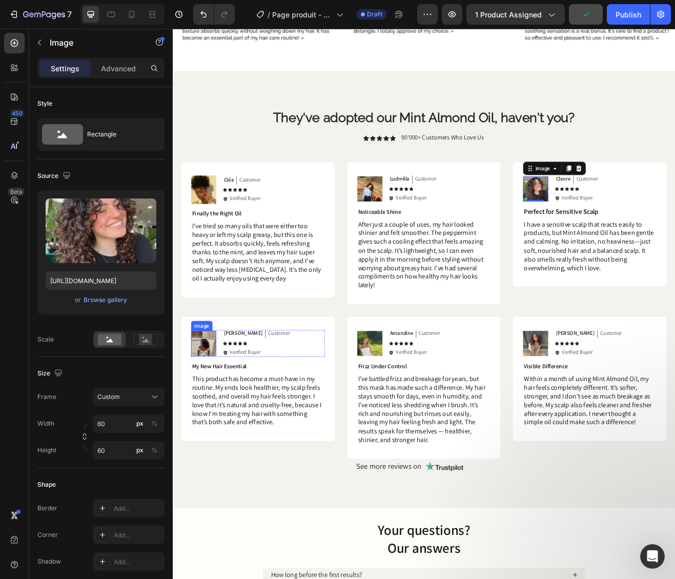
click at [214, 421] on img at bounding box center [210, 413] width 31 height 31
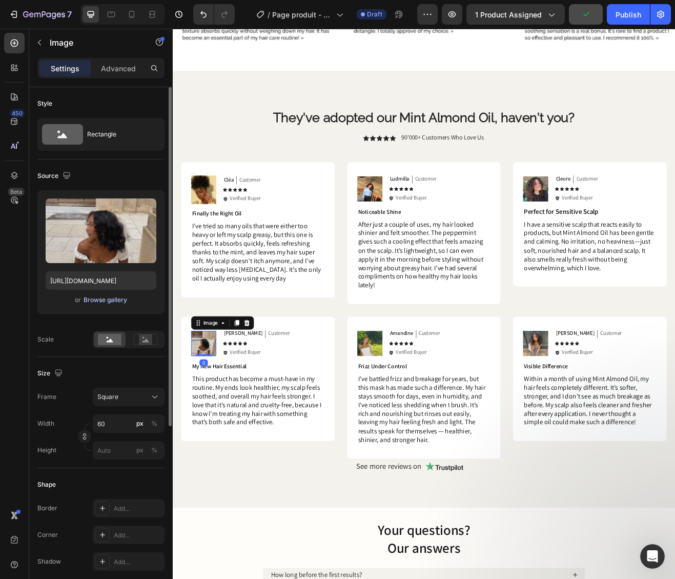
click at [100, 300] on div "Browse gallery" at bounding box center [106, 299] width 44 height 9
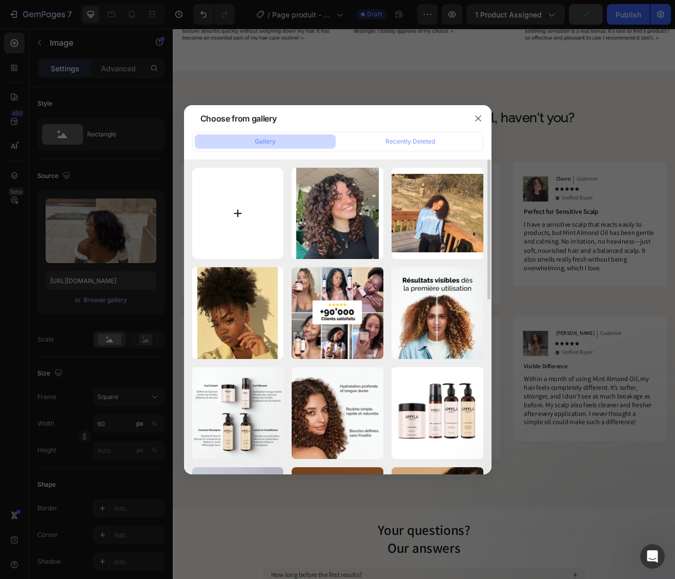
click at [243, 197] on input "file" at bounding box center [238, 214] width 92 height 92
type input "C:\fakepath\Capture d’écran [DATE] à [DATE].png"
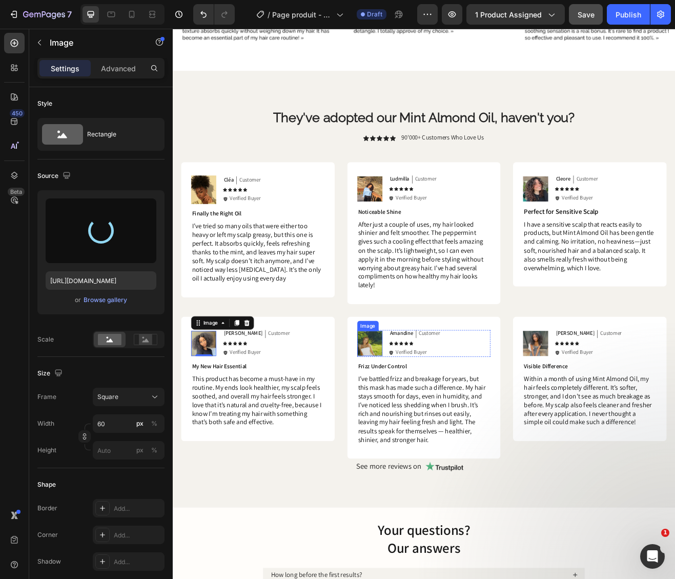
type input "[URL][DOMAIN_NAME]"
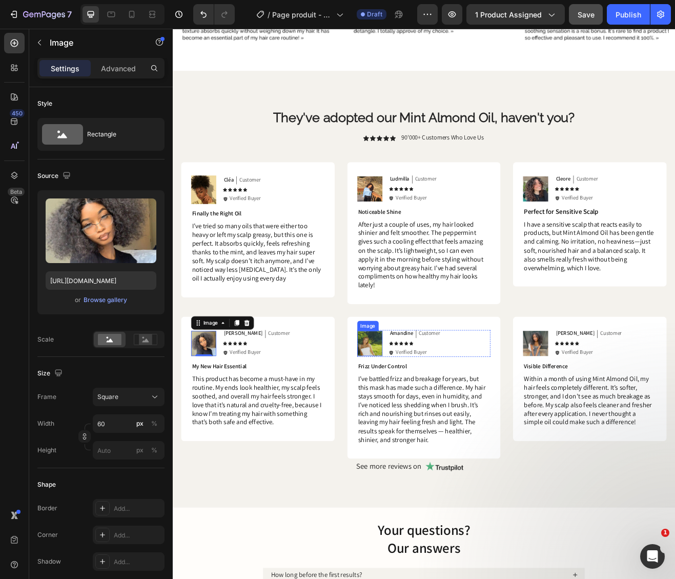
click at [414, 417] on img at bounding box center [414, 413] width 31 height 31
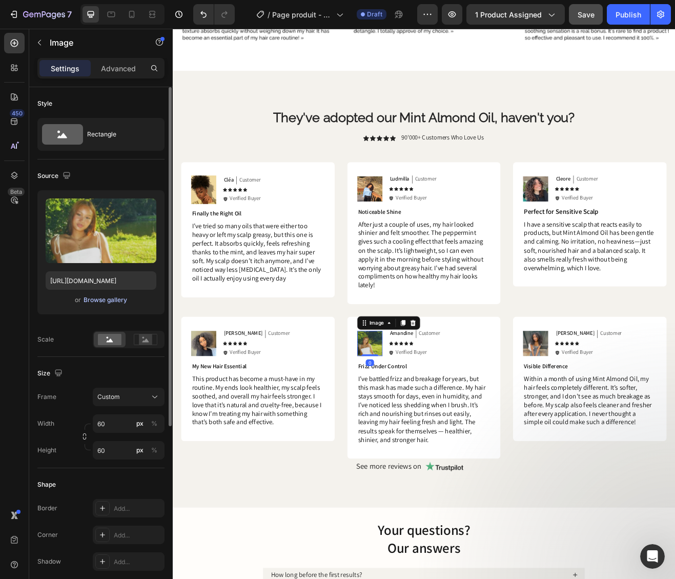
click at [90, 299] on div "Browse gallery" at bounding box center [106, 299] width 44 height 9
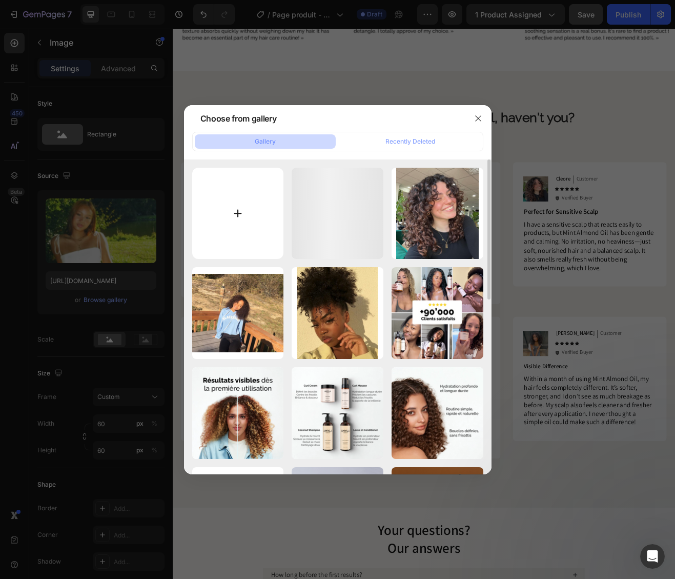
click at [206, 214] on input "file" at bounding box center [238, 214] width 92 height 92
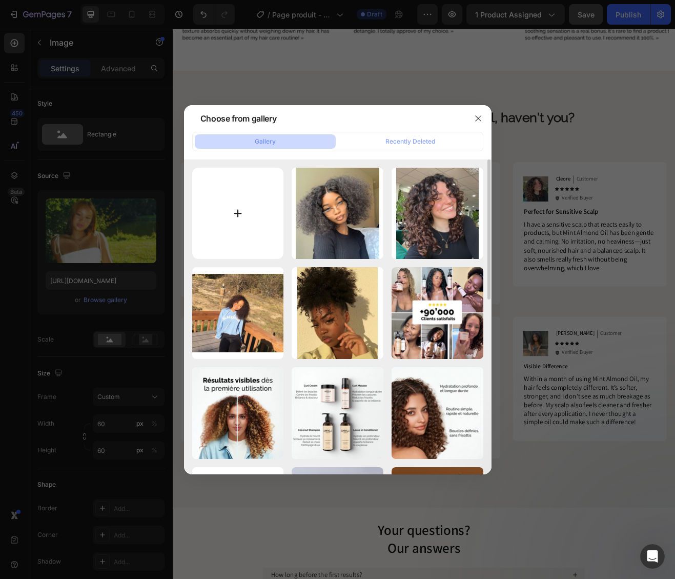
type input "C:\fakepath\Capture d’écran [DATE] à [DATE].png"
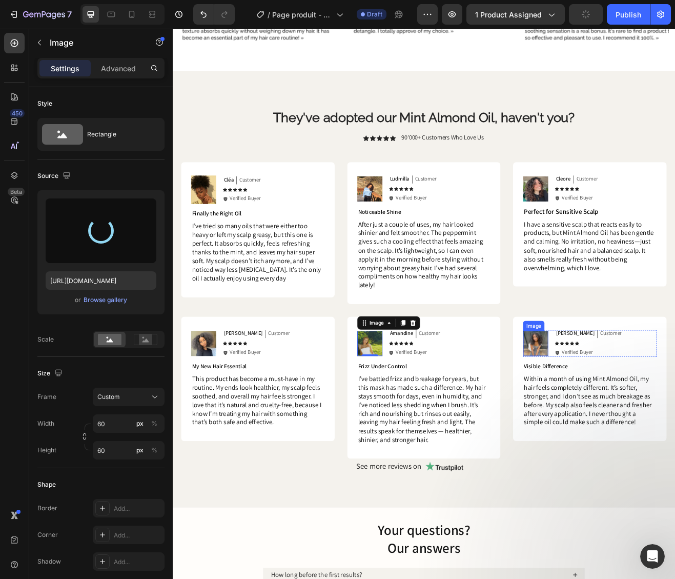
type input "[URL][DOMAIN_NAME]"
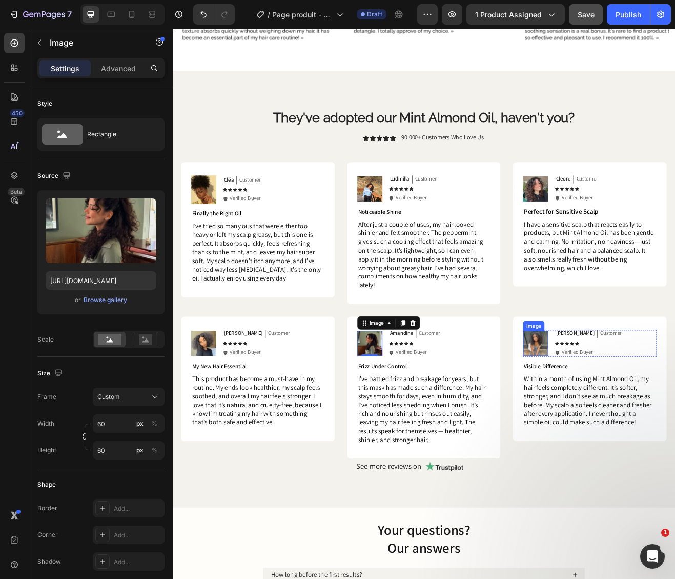
click at [626, 410] on img at bounding box center [617, 413] width 31 height 31
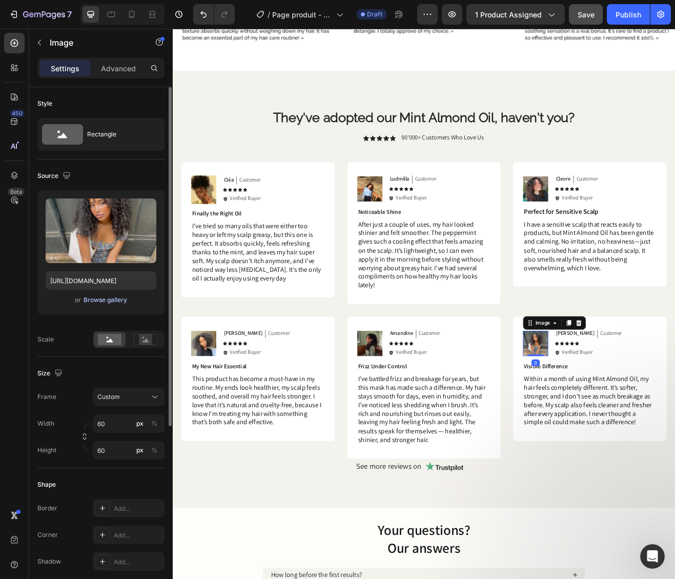
click at [114, 303] on div "Browse gallery" at bounding box center [106, 299] width 44 height 9
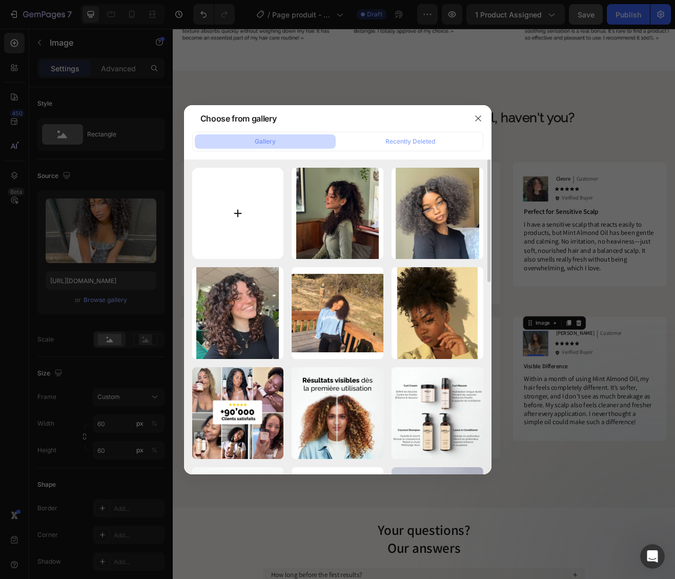
click at [230, 231] on input "file" at bounding box center [238, 214] width 92 height 92
click at [241, 197] on input "file" at bounding box center [238, 214] width 92 height 92
type input "C:\fakepath\Capture d’écran [DATE] à [DATE].png"
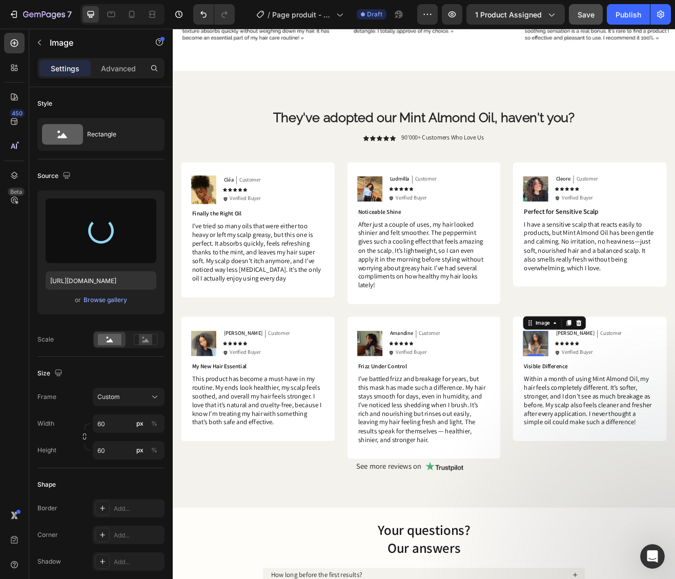
type input "[URL][DOMAIN_NAME]"
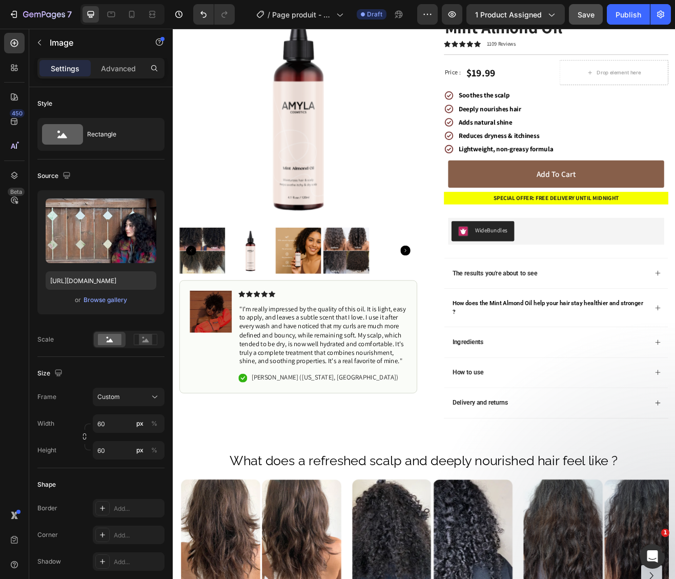
scroll to position [0, 0]
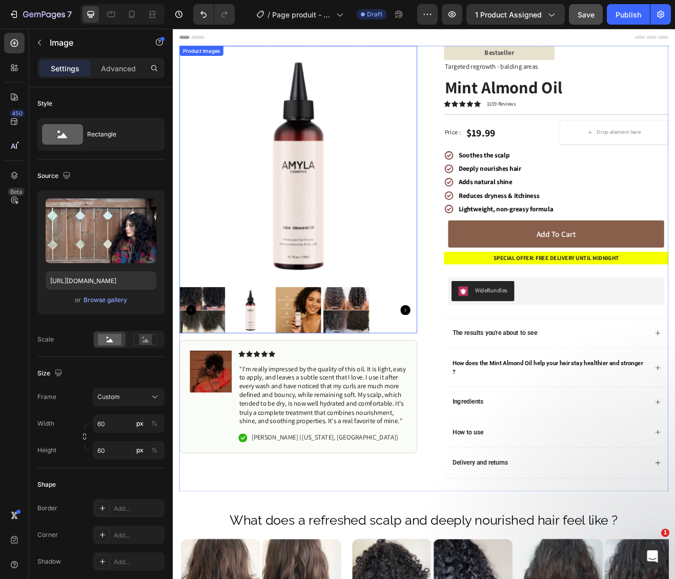
click at [335, 273] on img at bounding box center [326, 195] width 291 height 291
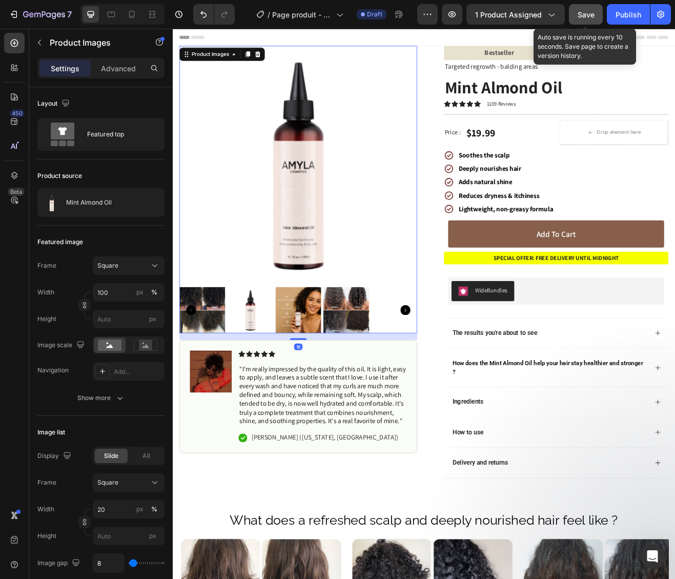
drag, startPoint x: 591, startPoint y: 21, endPoint x: 442, endPoint y: 53, distance: 152.6
click at [591, 21] on button "Save" at bounding box center [586, 14] width 34 height 21
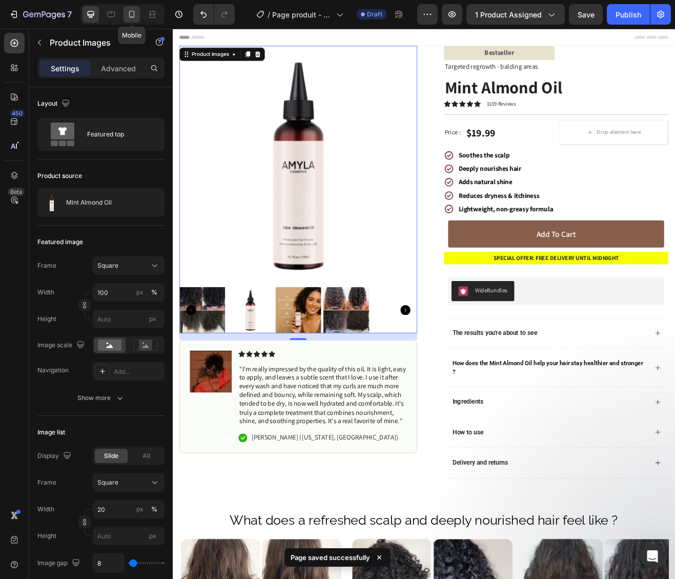
click at [136, 15] on icon at bounding box center [132, 14] width 10 height 10
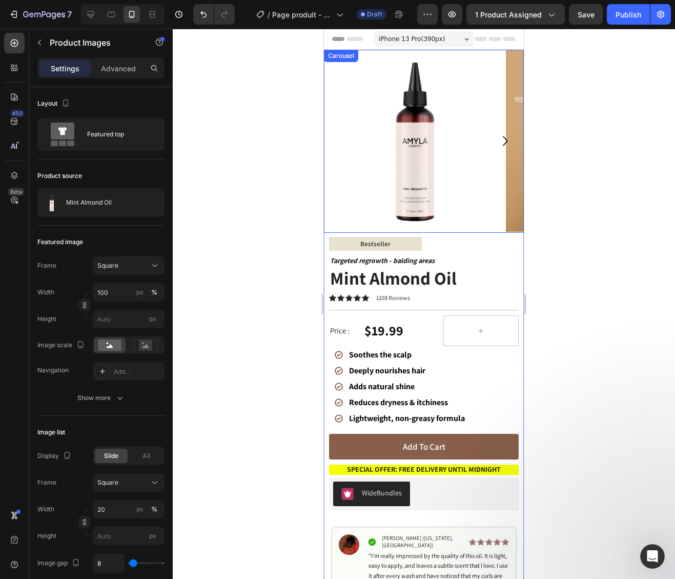
click at [504, 143] on icon "Carousel Next Arrow" at bounding box center [505, 140] width 19 height 19
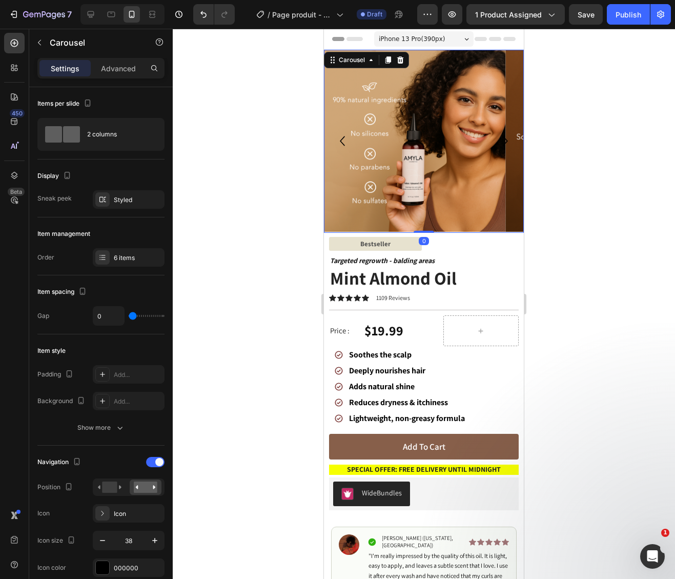
click at [504, 143] on icon "Carousel Next Arrow" at bounding box center [505, 140] width 19 height 19
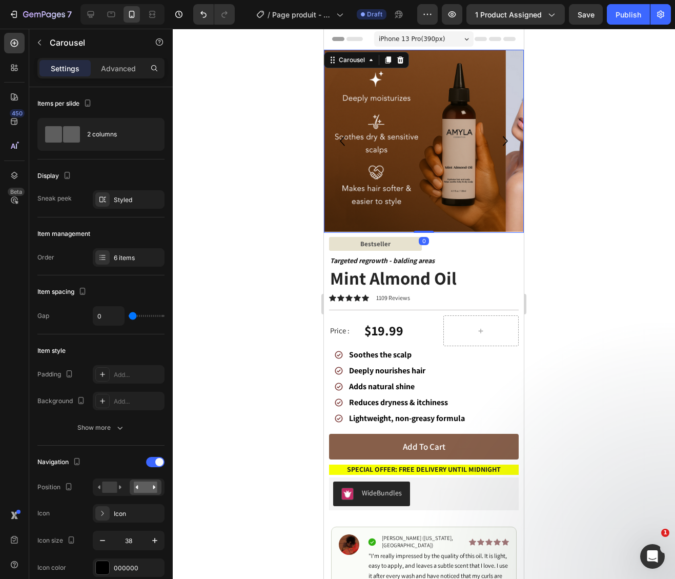
click at [504, 143] on icon "Carousel Next Arrow" at bounding box center [505, 140] width 19 height 19
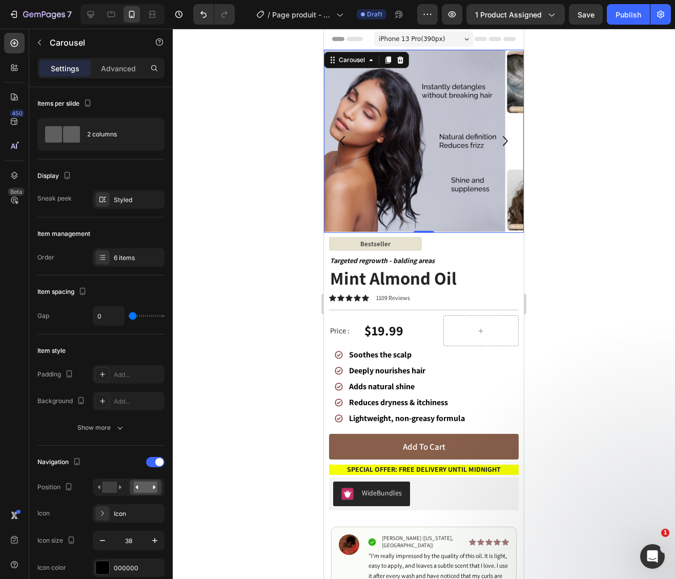
click at [504, 143] on icon "Carousel Next Arrow" at bounding box center [505, 140] width 19 height 19
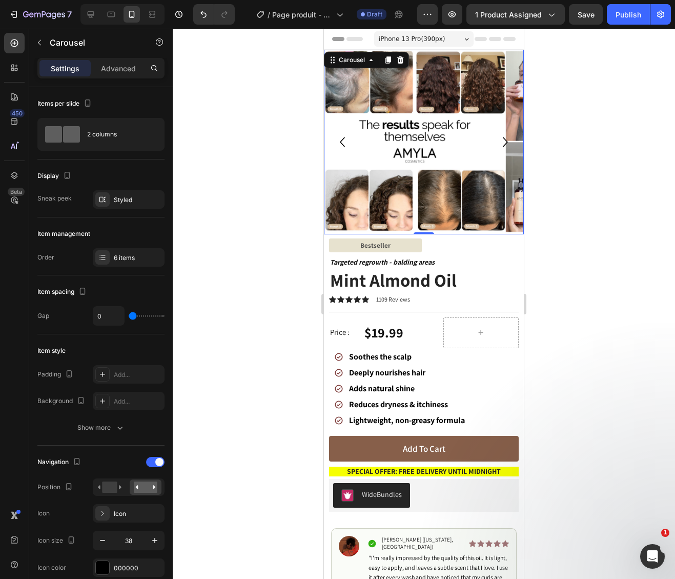
click at [504, 143] on icon "Carousel Next Arrow" at bounding box center [505, 141] width 19 height 19
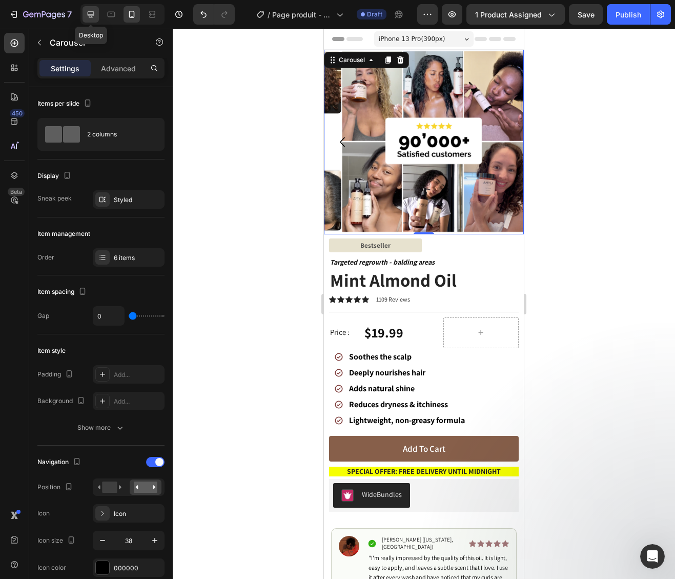
click at [96, 13] on div at bounding box center [91, 14] width 16 height 16
type input "1200"
type input "16"
type input "24"
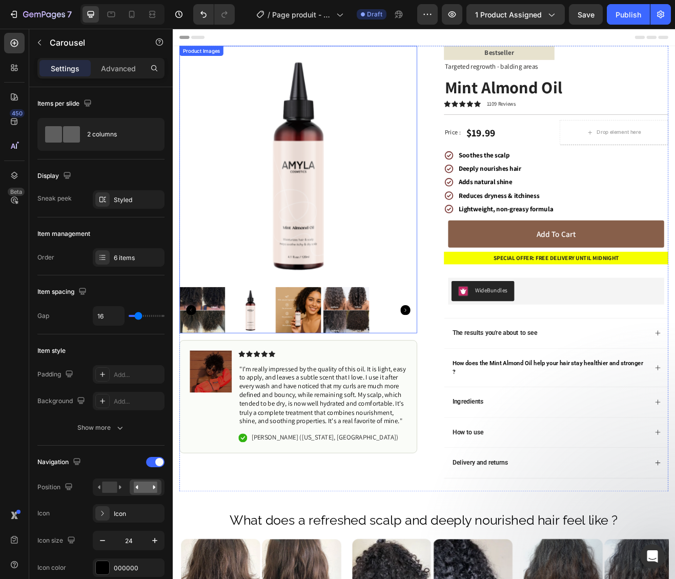
click at [393, 366] on img at bounding box center [385, 373] width 56 height 56
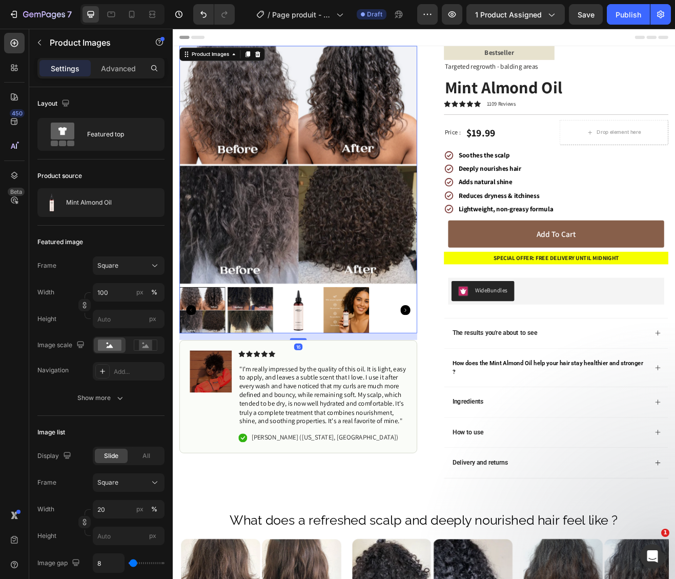
click at [461, 373] on icon "Carousel Next Arrow" at bounding box center [458, 373] width 12 height 12
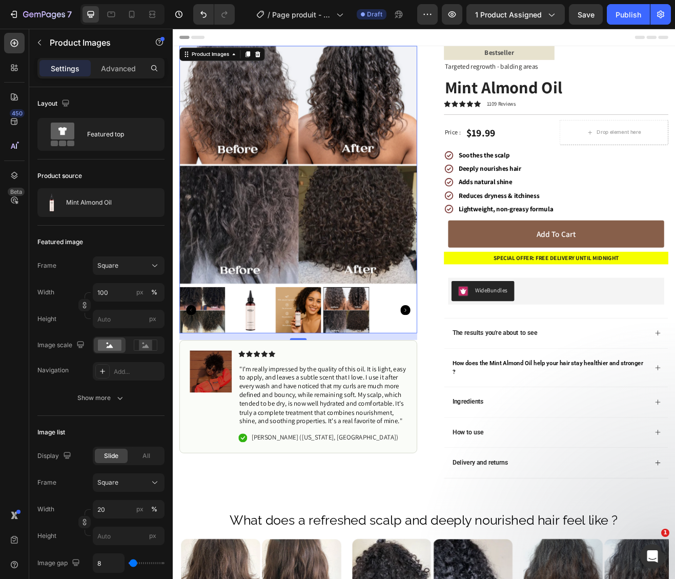
click at [380, 375] on div at bounding box center [385, 373] width 56 height 56
click at [156, 11] on icon at bounding box center [152, 14] width 10 height 10
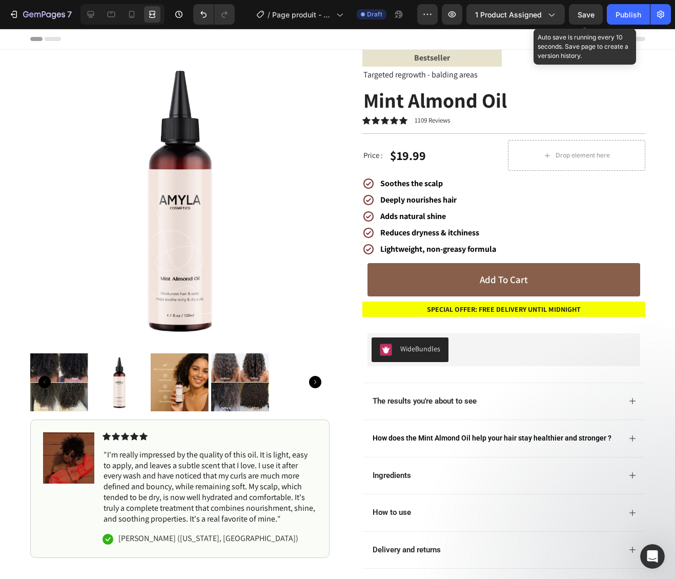
click at [583, 16] on span "Save" at bounding box center [586, 14] width 17 height 9
